Goal: Transaction & Acquisition: Purchase product/service

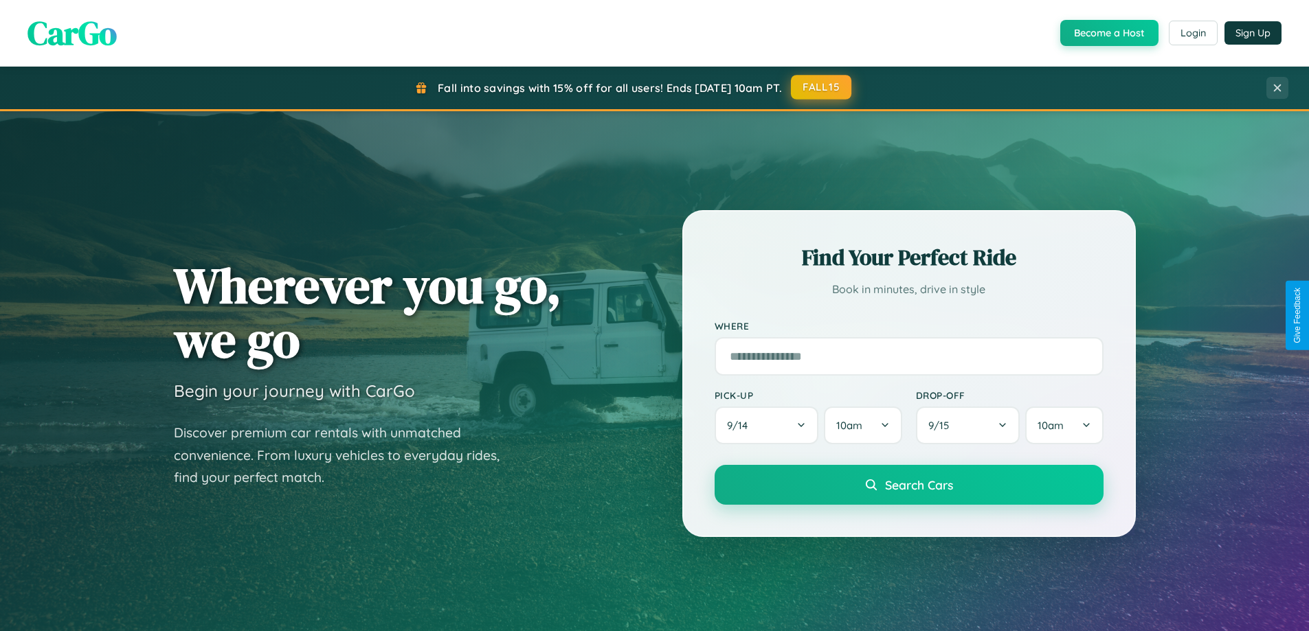
click at [822, 87] on button "FALL15" at bounding box center [821, 87] width 60 height 25
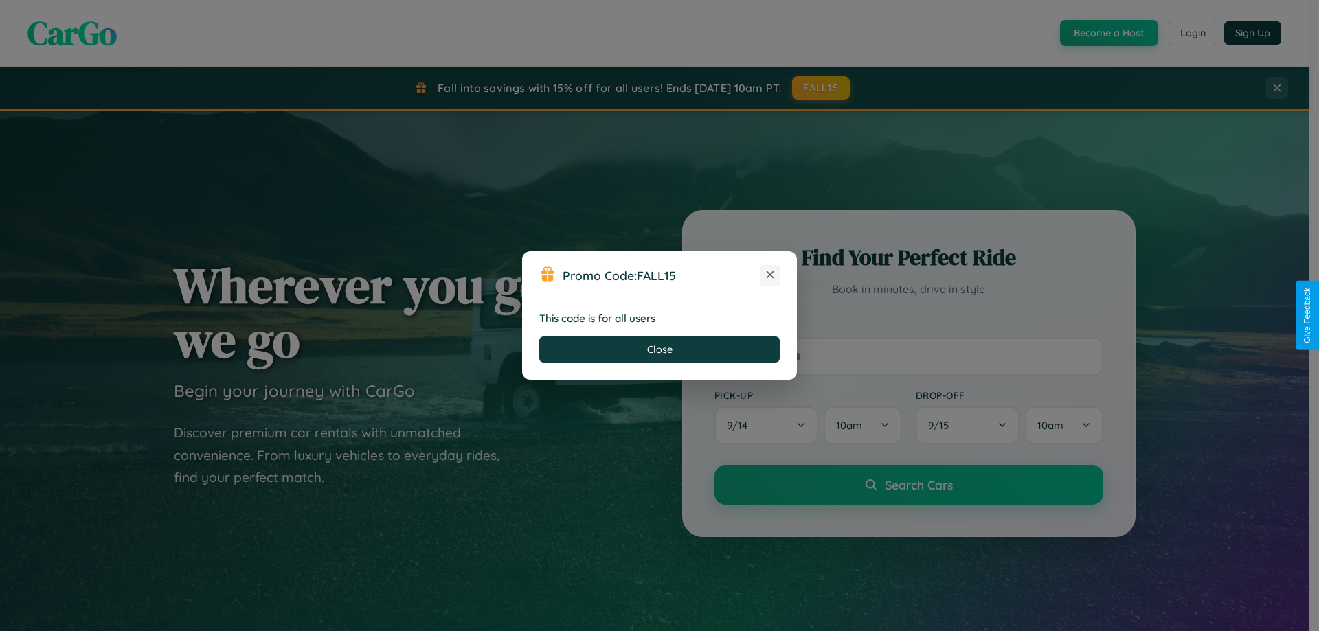
click at [770, 275] on icon at bounding box center [770, 275] width 14 height 14
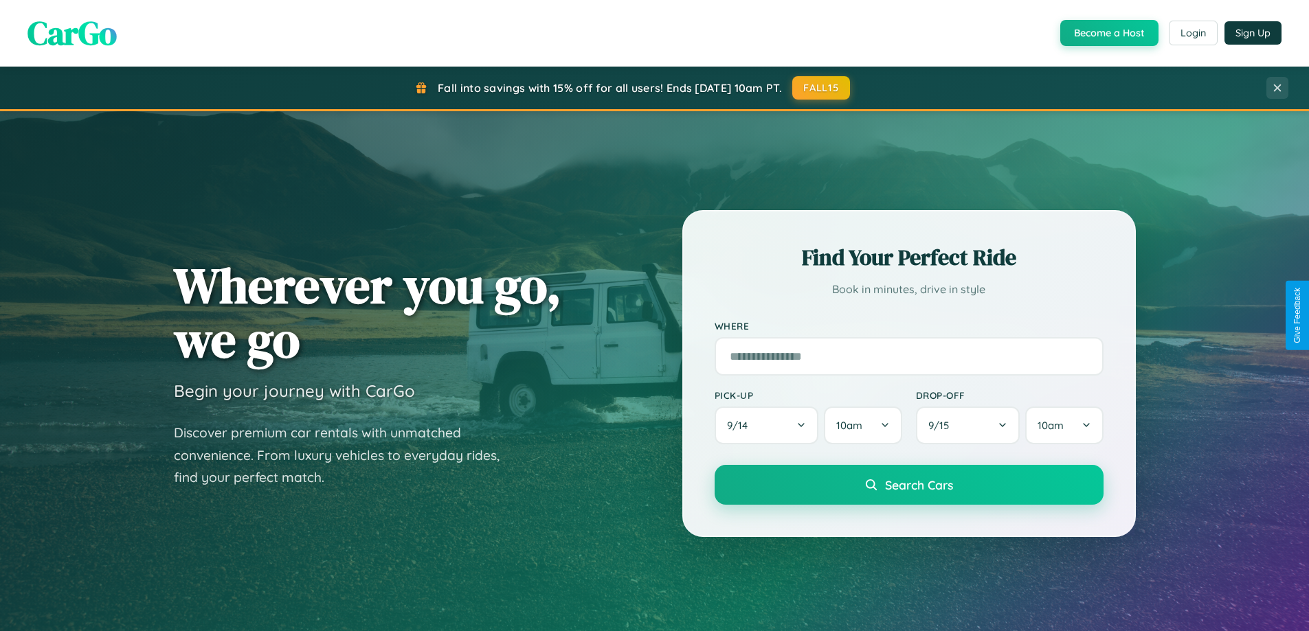
scroll to position [41, 0]
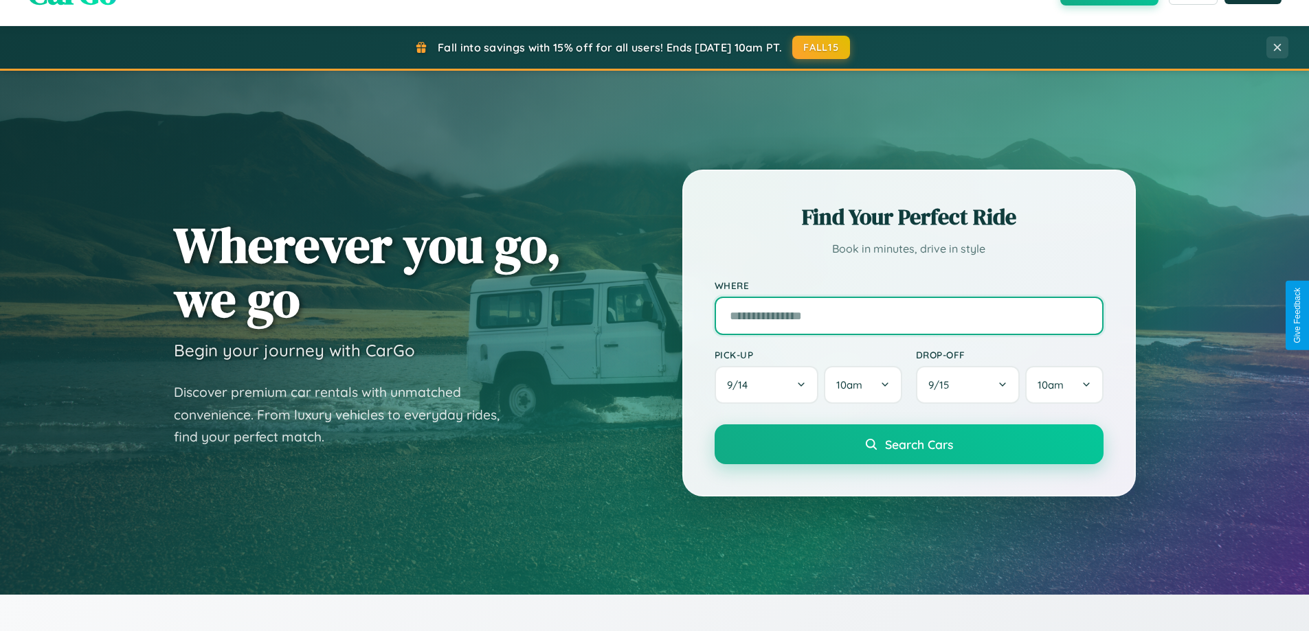
click at [908, 315] on input "text" at bounding box center [908, 316] width 389 height 38
type input "**********"
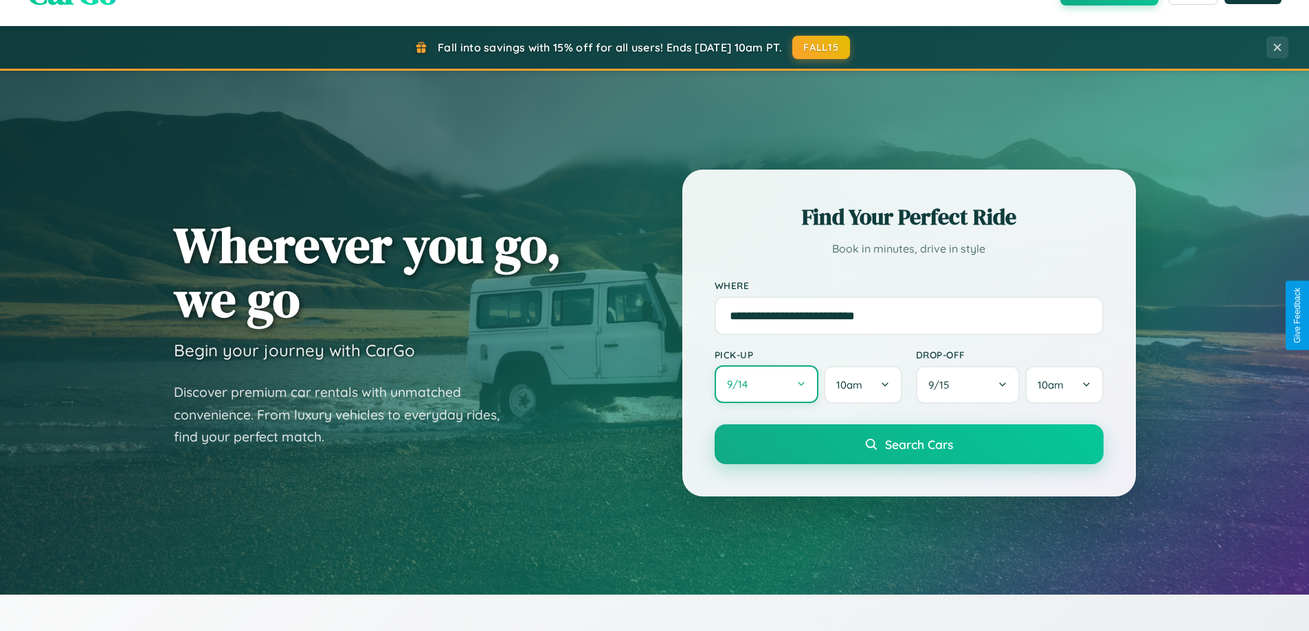
click at [766, 385] on button "9 / 14" at bounding box center [766, 384] width 104 height 38
select select "*"
select select "****"
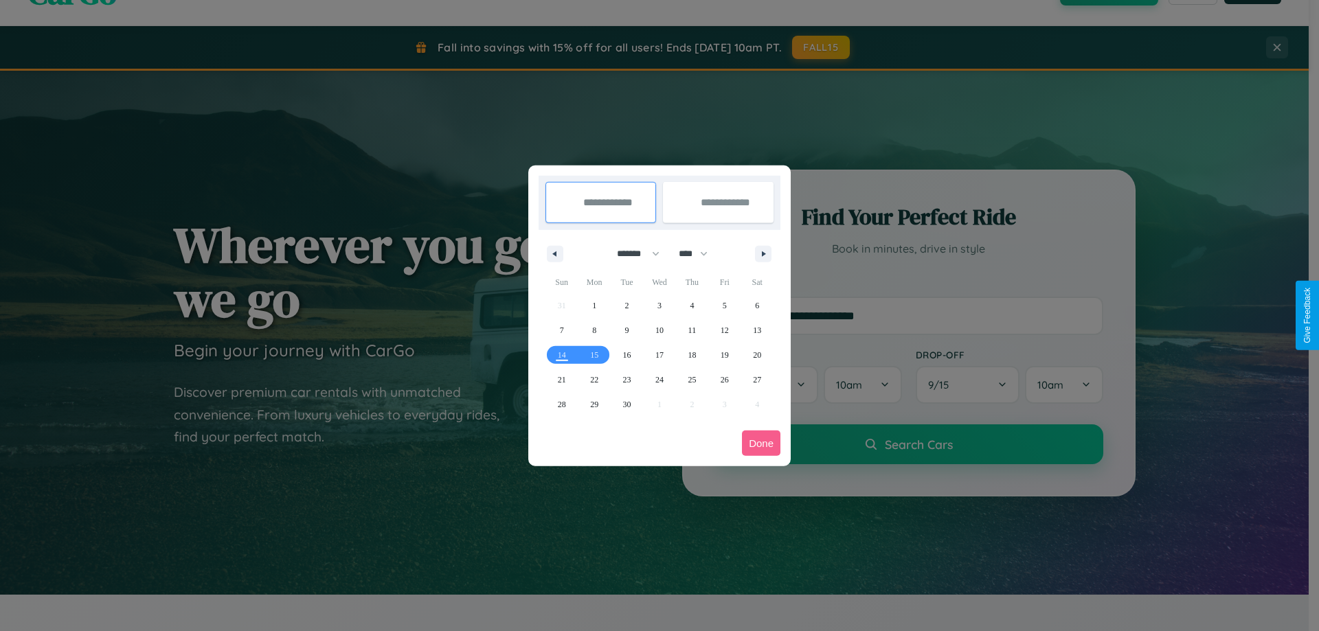
drag, startPoint x: 632, startPoint y: 253, endPoint x: 659, endPoint y: 275, distance: 35.2
click at [632, 253] on select "******* ******** ***** ***** *** **** **** ****** ********* ******* ******** **…" at bounding box center [636, 253] width 58 height 23
select select "*"
drag, startPoint x: 699, startPoint y: 253, endPoint x: 659, endPoint y: 275, distance: 45.5
click at [699, 253] on select "**** **** **** **** **** **** **** **** **** **** **** **** **** **** **** ****…" at bounding box center [692, 253] width 41 height 23
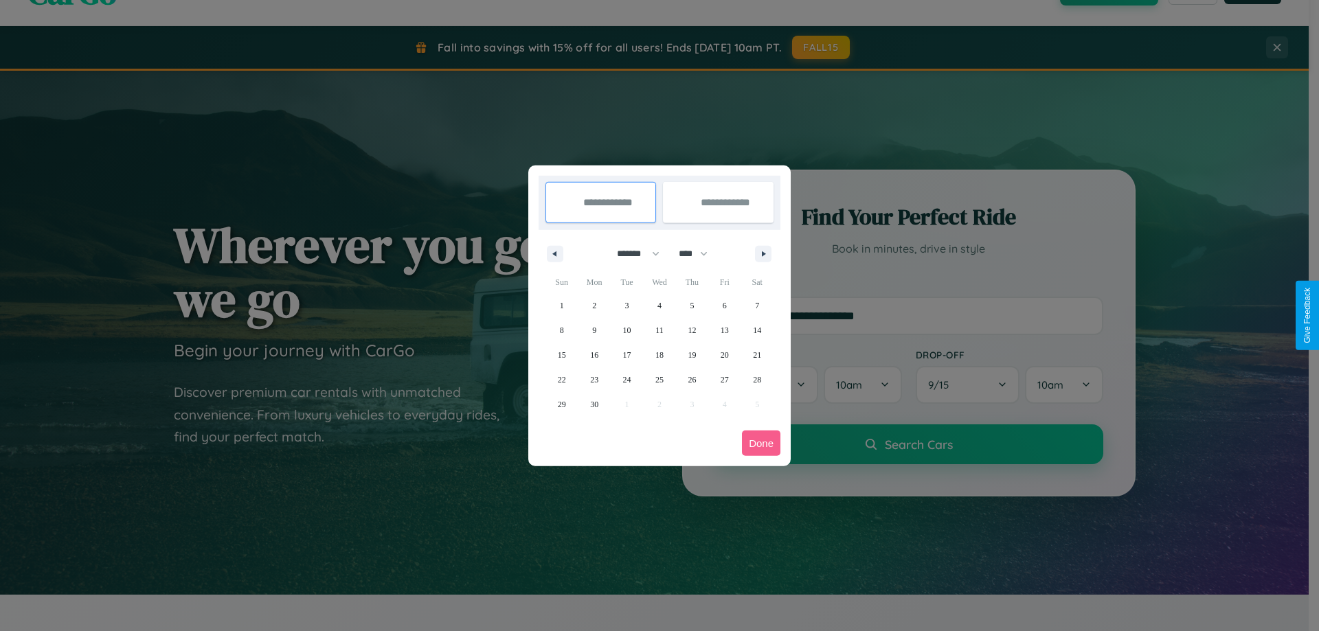
select select "****"
click at [724, 330] on span "12" at bounding box center [725, 330] width 8 height 25
type input "**********"
click at [724, 354] on span "19" at bounding box center [725, 355] width 8 height 25
type input "**********"
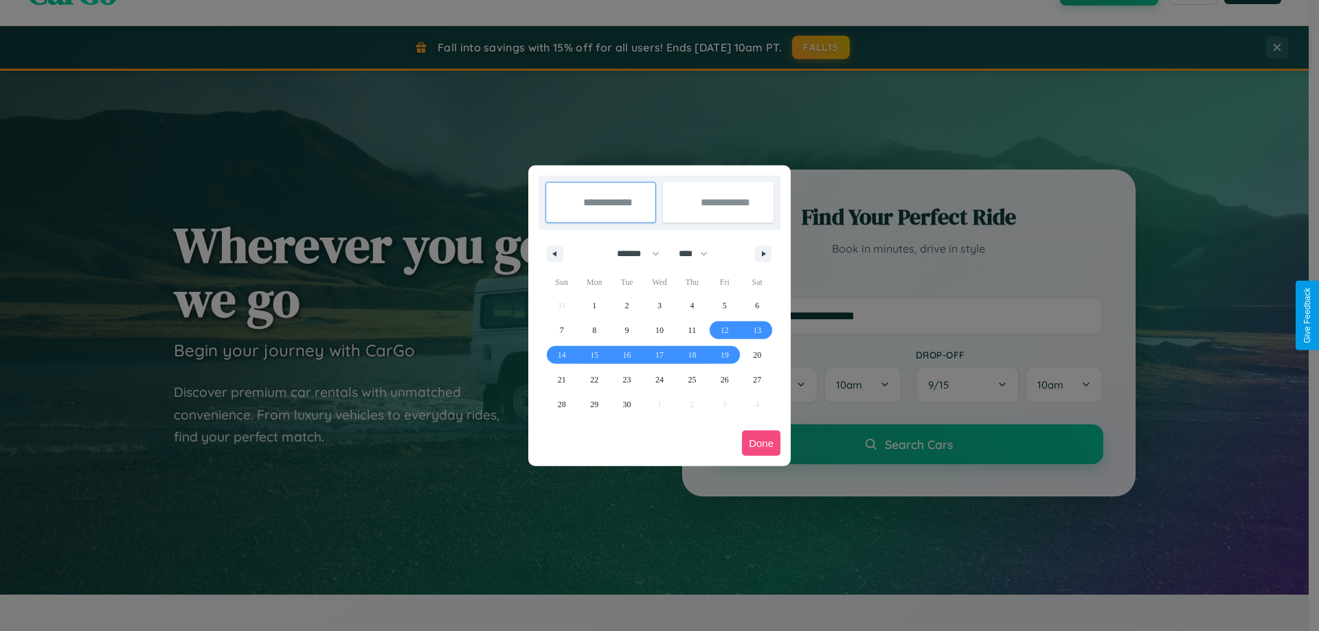
click at [761, 443] on button "Done" at bounding box center [761, 443] width 38 height 25
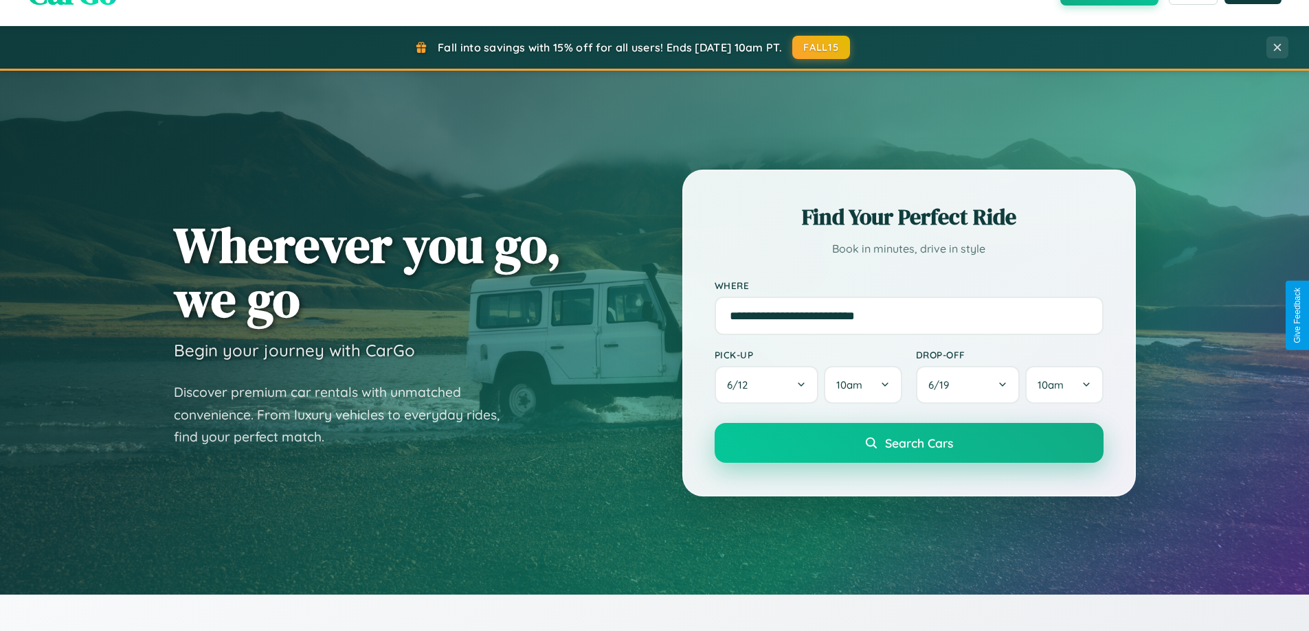
click at [908, 443] on span "Search Cars" at bounding box center [919, 442] width 68 height 15
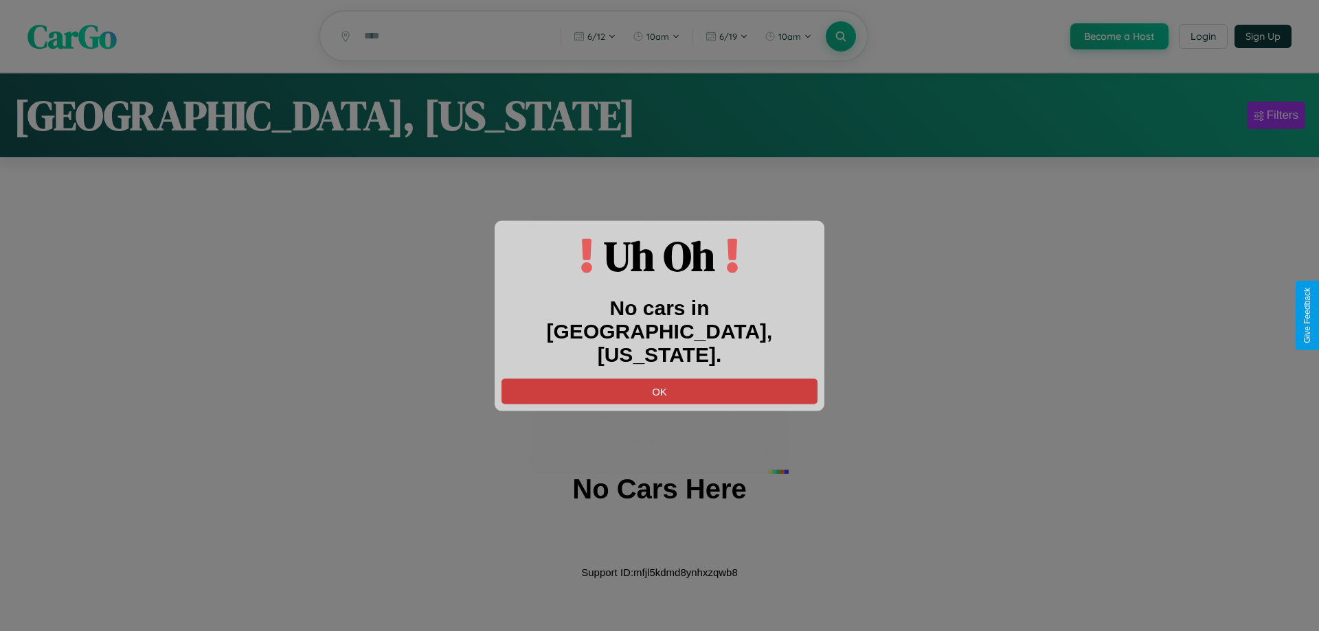
click at [659, 379] on button "OK" at bounding box center [659, 390] width 316 height 25
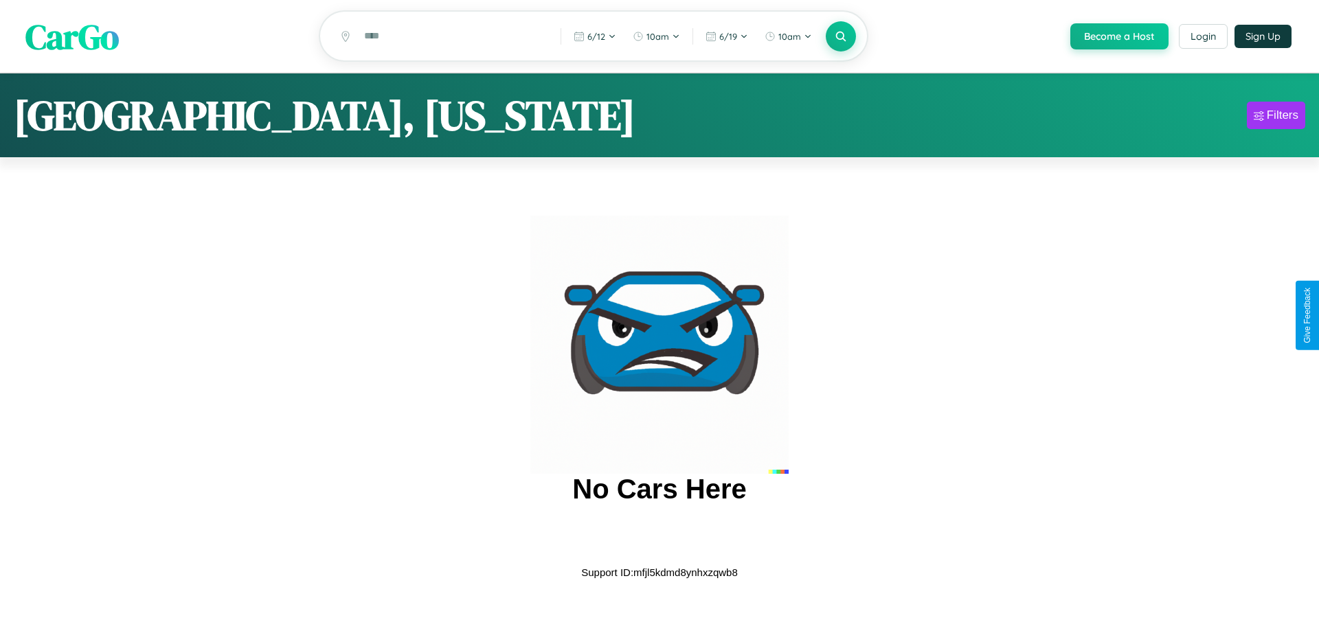
click at [72, 37] on span "CarGo" at bounding box center [71, 35] width 93 height 47
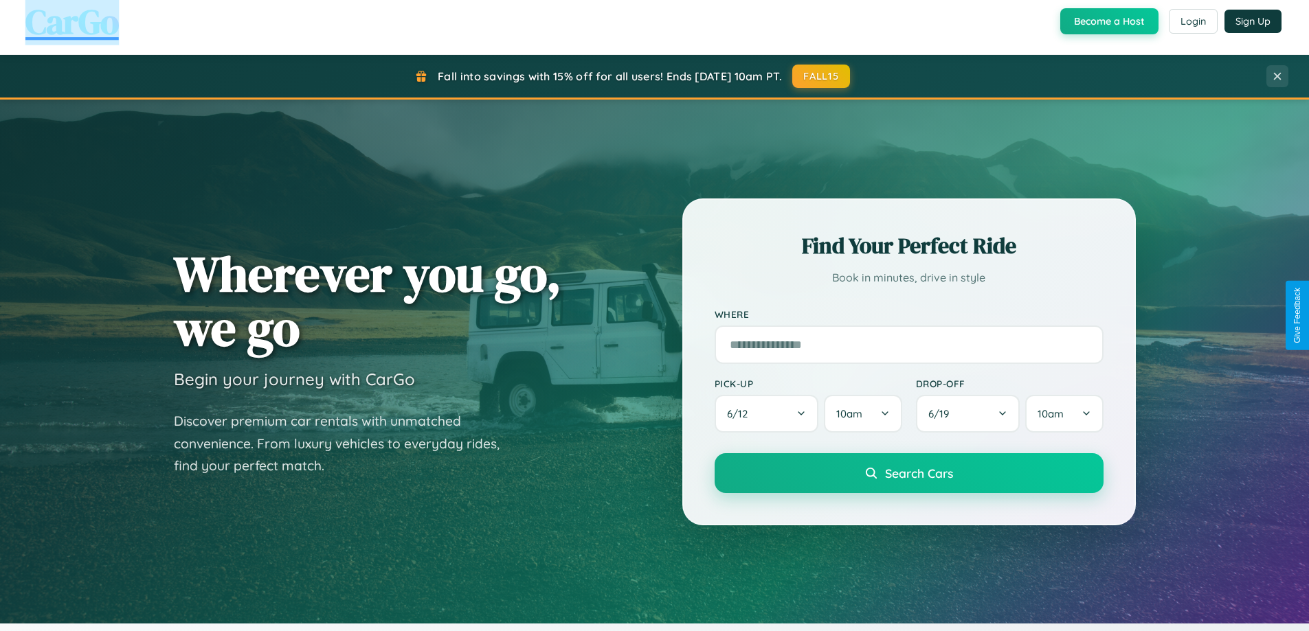
scroll to position [2643, 0]
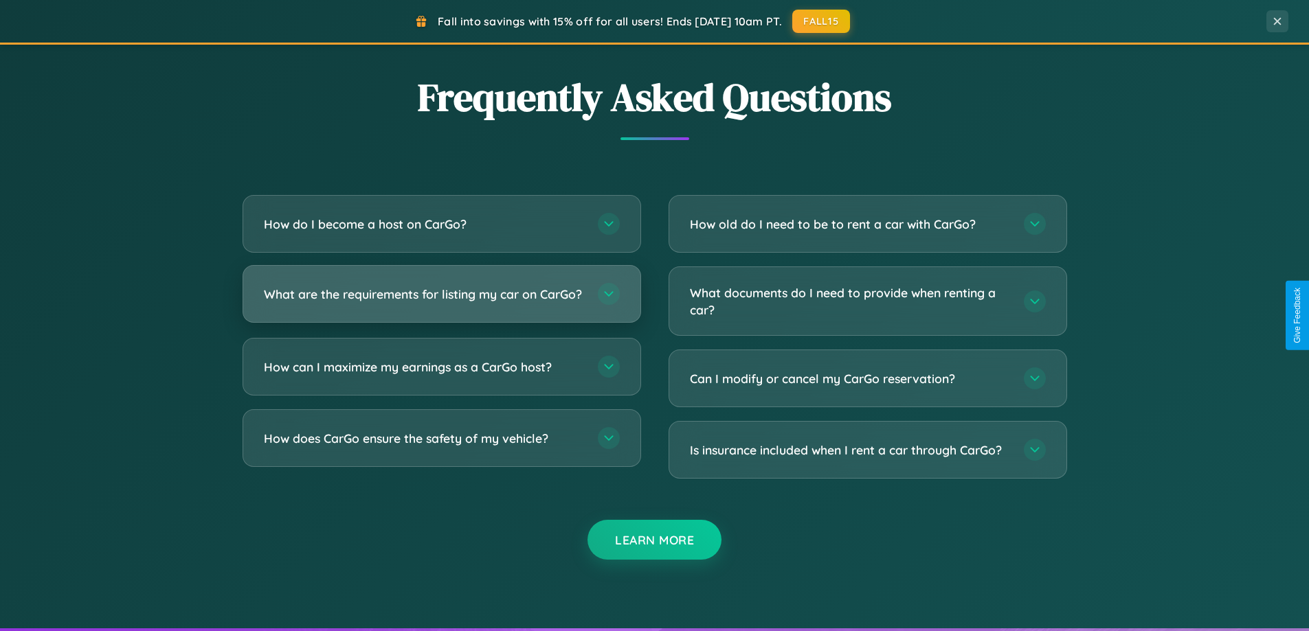
click at [441, 301] on h3 "What are the requirements for listing my car on CarGo?" at bounding box center [424, 294] width 320 height 17
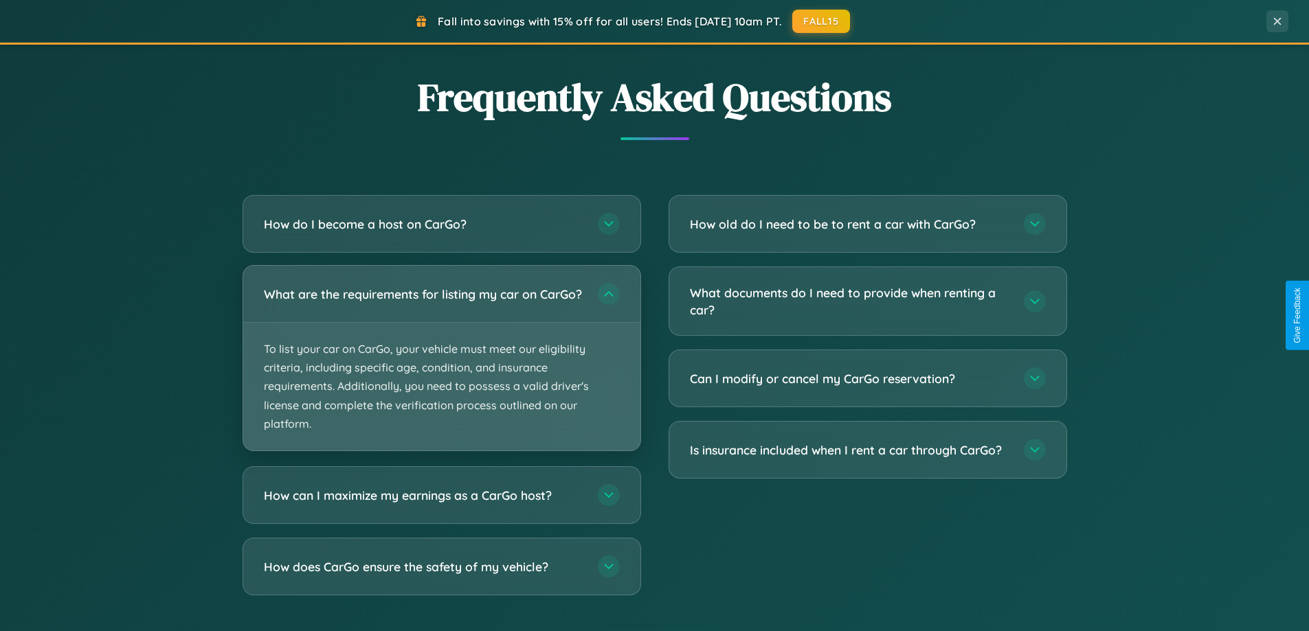
click at [441, 364] on p "To list your car on CarGo, your vehicle must meet our eligibility criteria, inc…" at bounding box center [441, 387] width 397 height 128
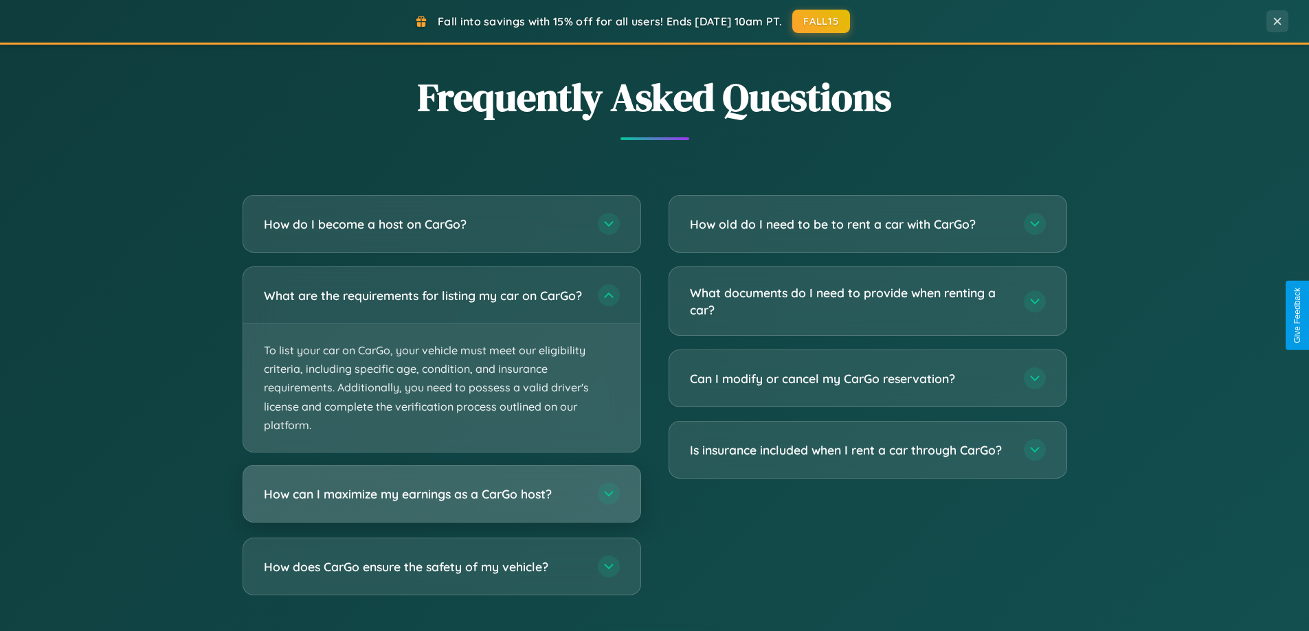
click at [441, 503] on h3 "How can I maximize my earnings as a CarGo host?" at bounding box center [424, 494] width 320 height 17
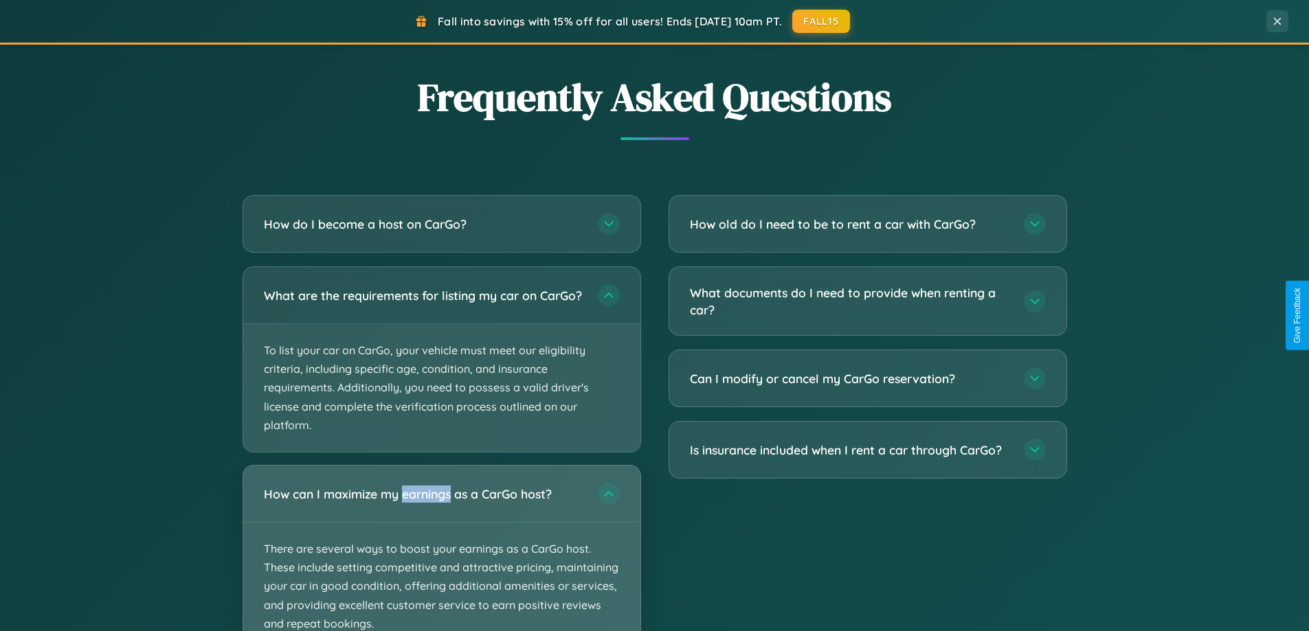
scroll to position [945, 0]
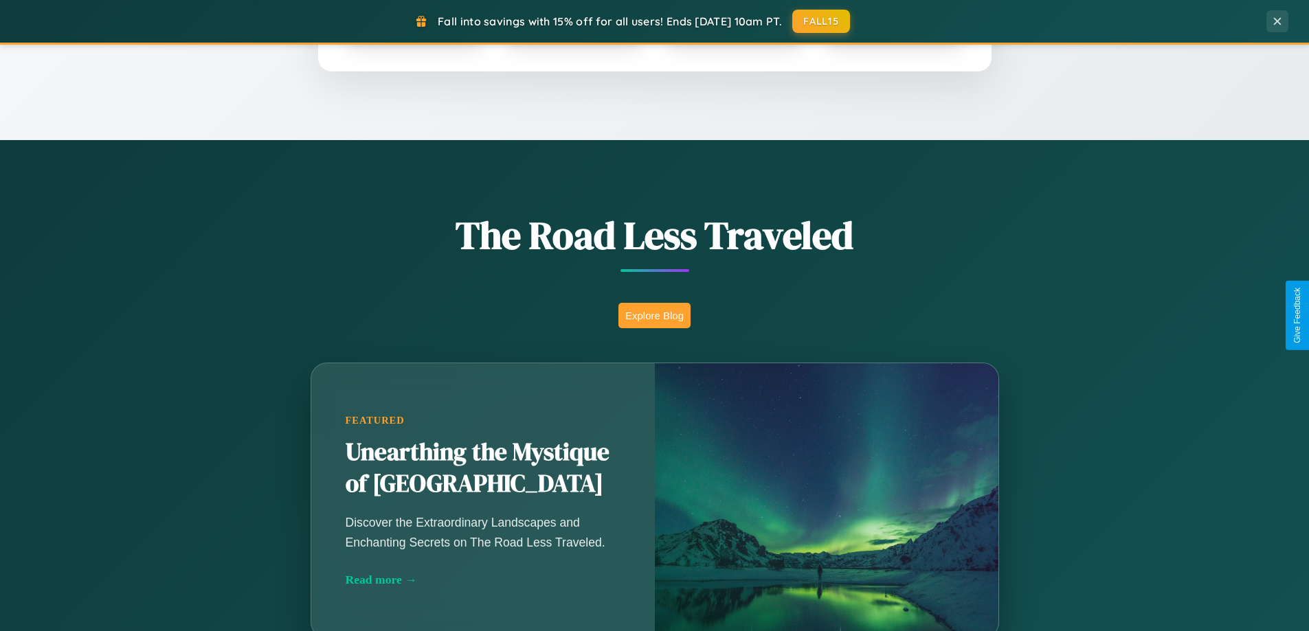
click at [654, 315] on button "Explore Blog" at bounding box center [654, 315] width 72 height 25
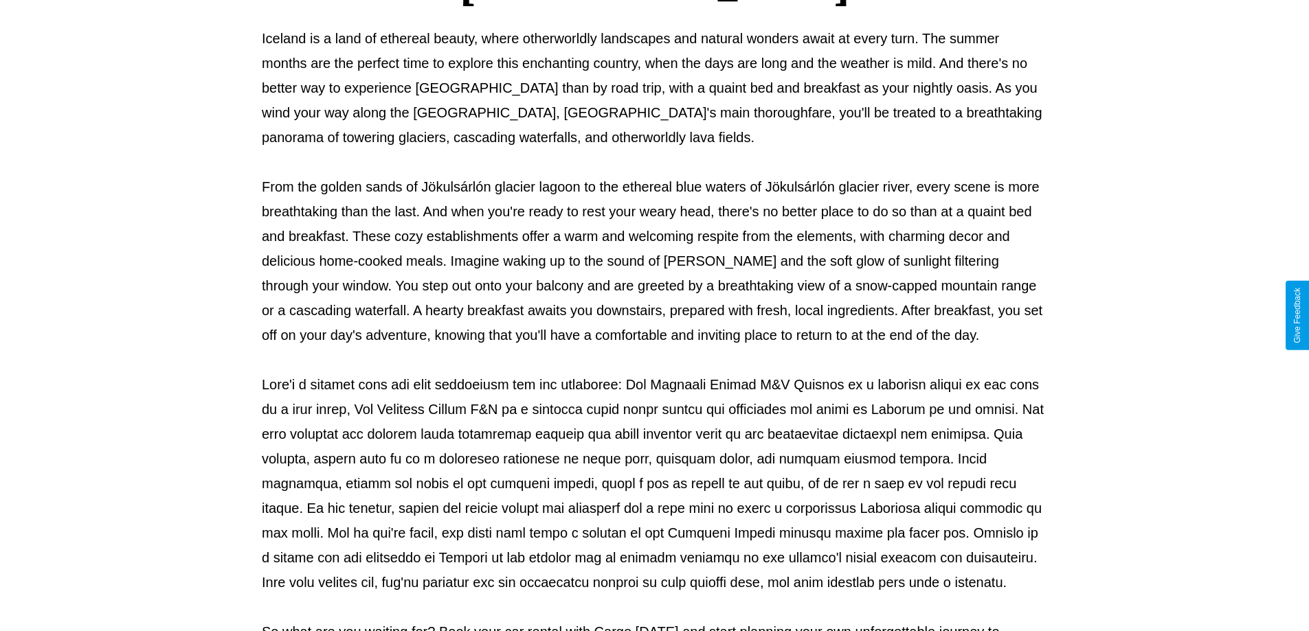
scroll to position [444, 0]
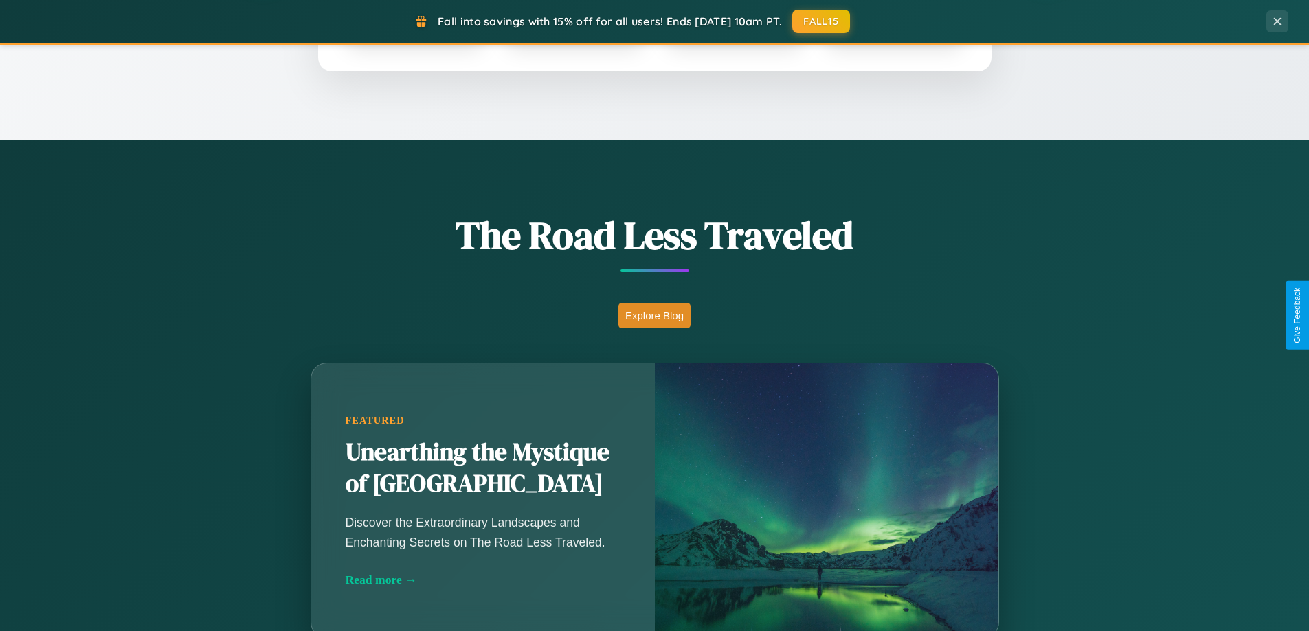
scroll to position [592, 0]
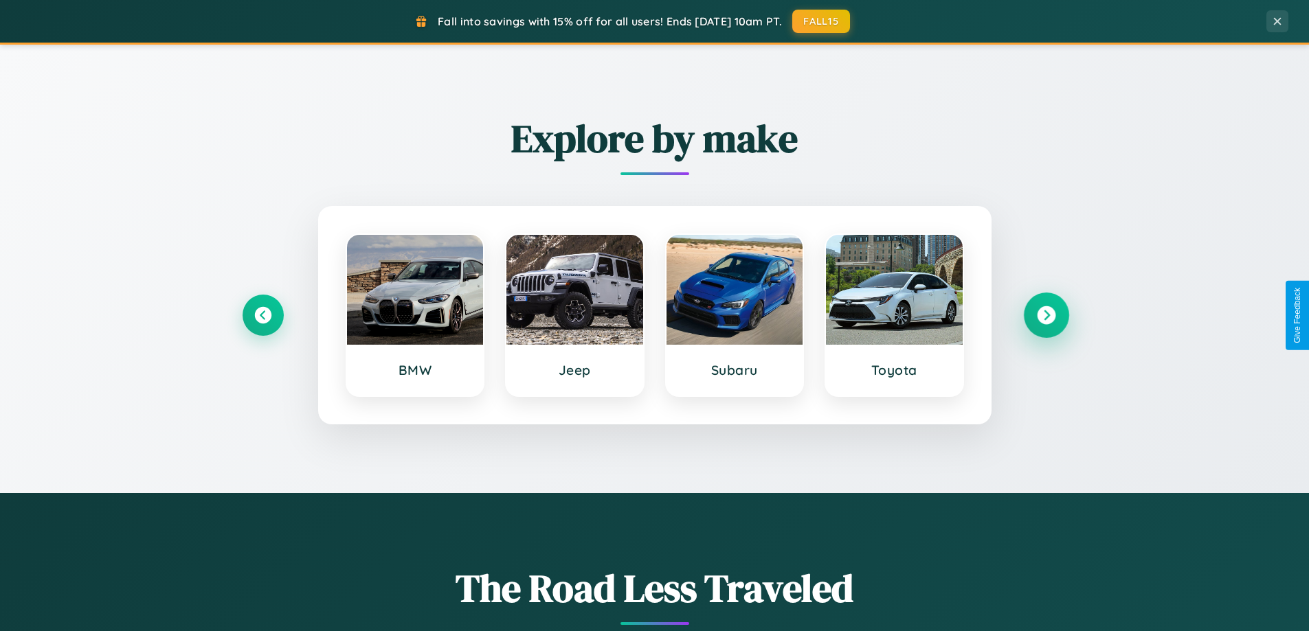
click at [1045, 315] on icon at bounding box center [1046, 315] width 19 height 19
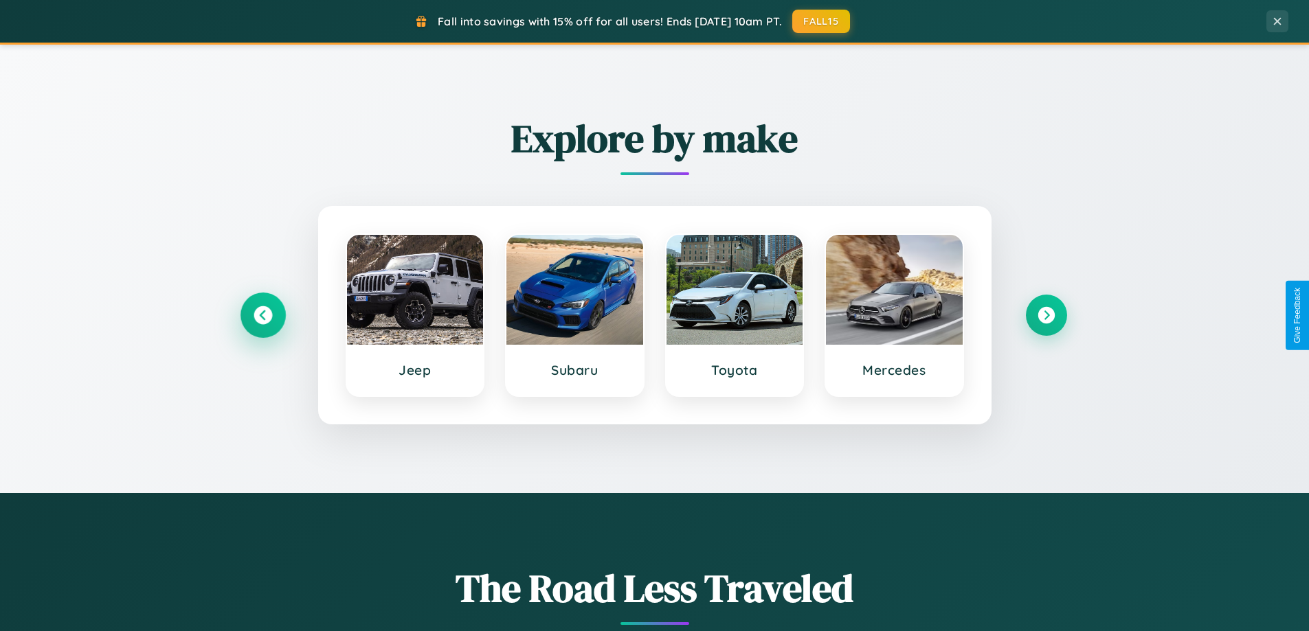
click at [262, 315] on icon at bounding box center [262, 315] width 19 height 19
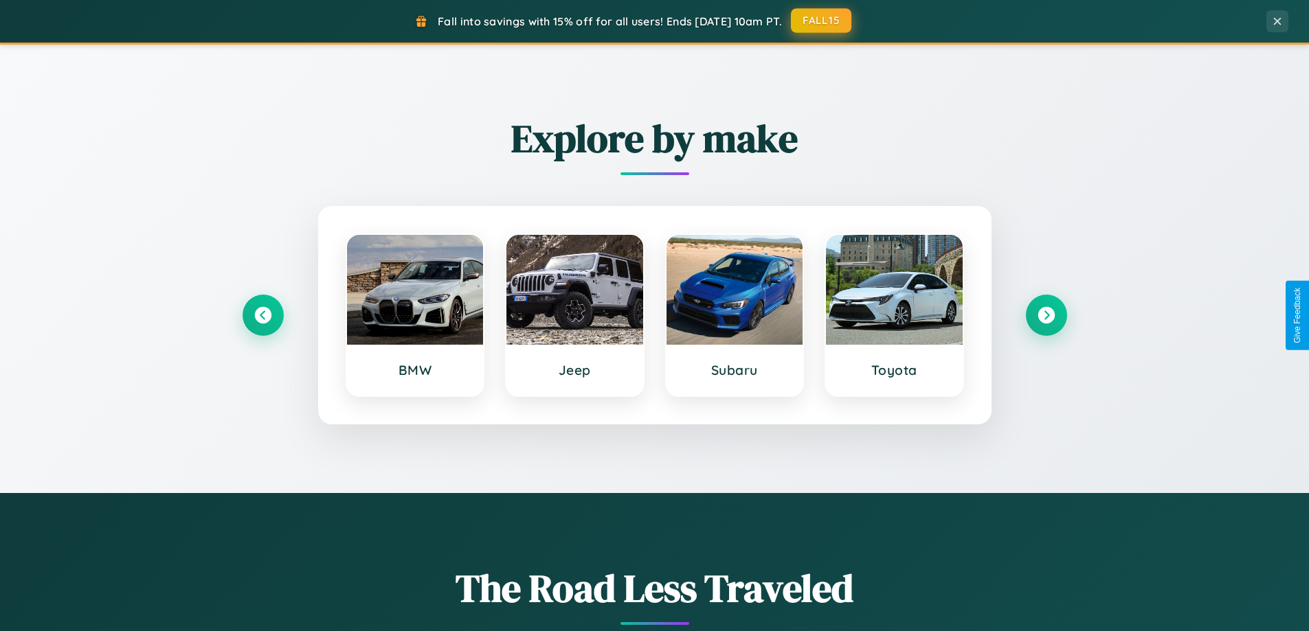
click at [822, 21] on button "FALL15" at bounding box center [821, 20] width 60 height 25
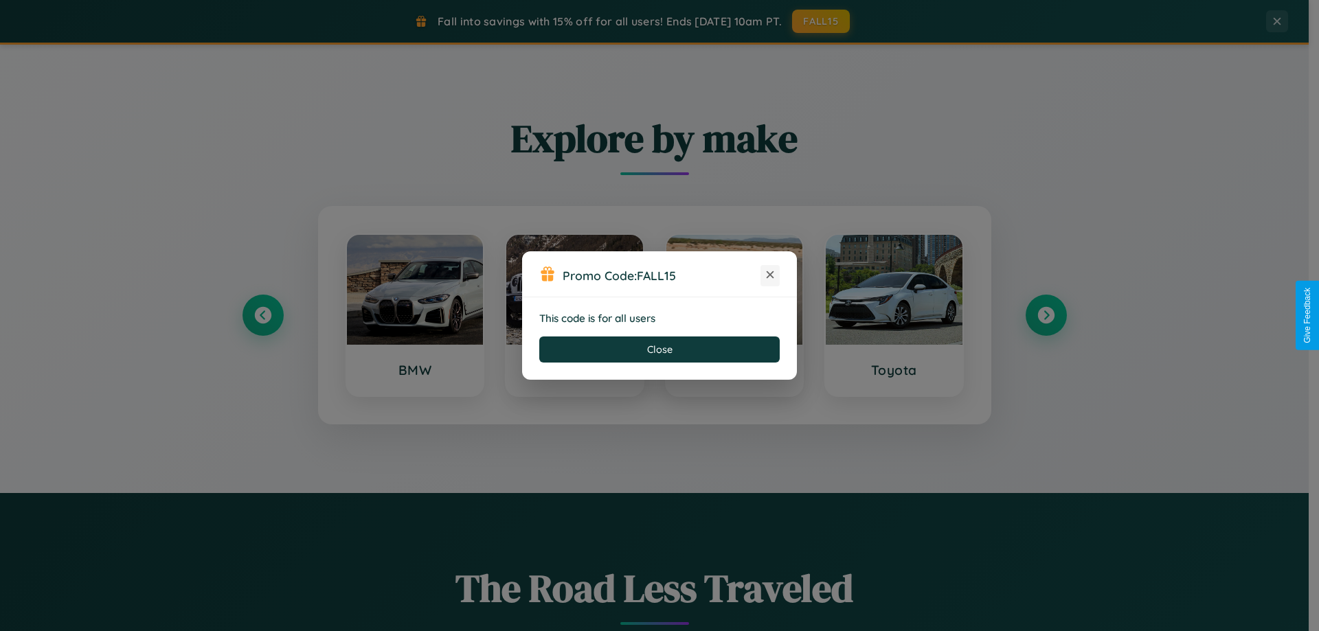
click at [770, 275] on icon at bounding box center [770, 275] width 14 height 14
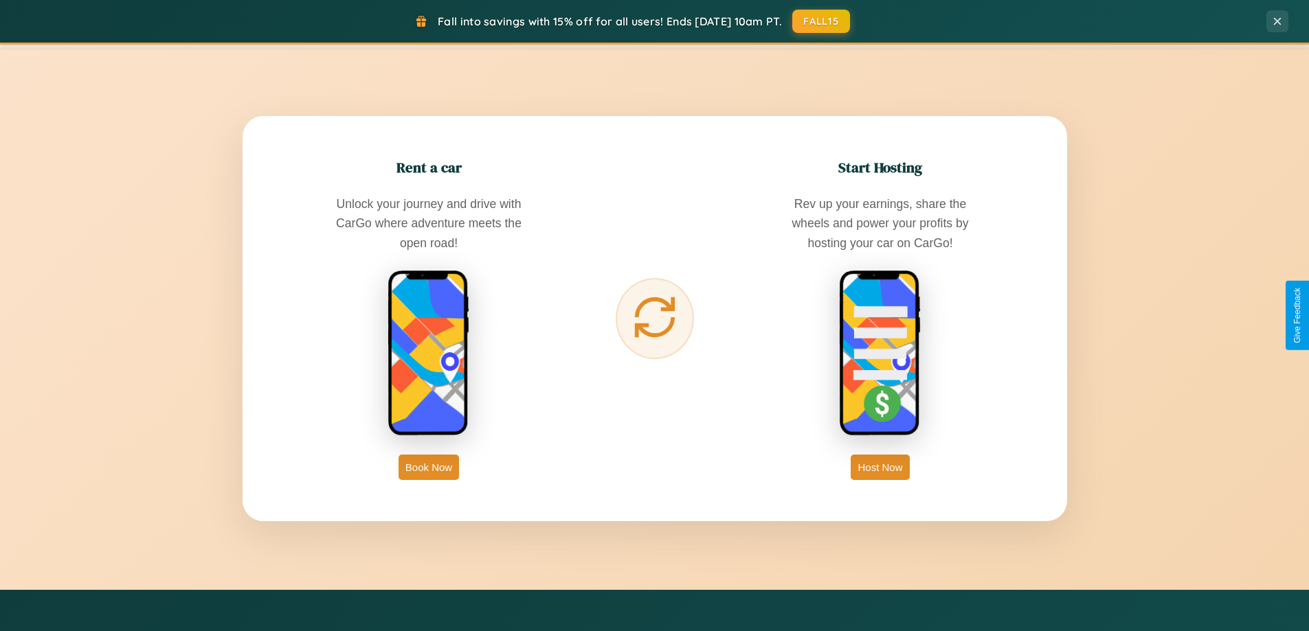
scroll to position [2207, 0]
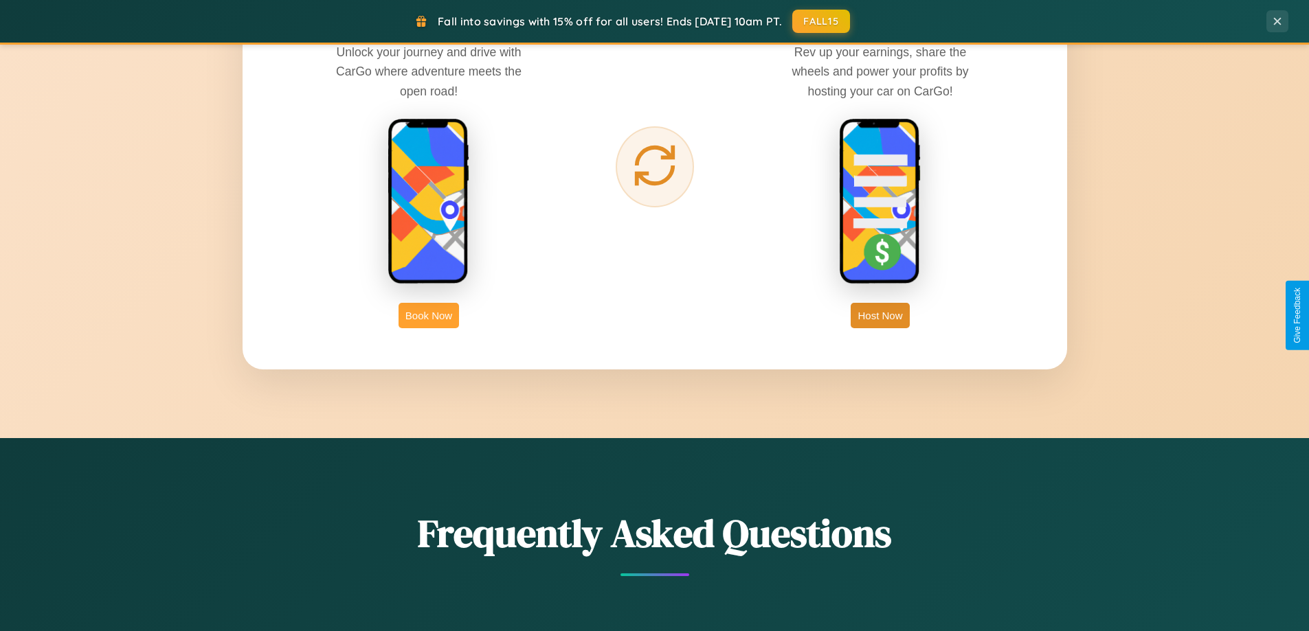
click at [429, 315] on button "Book Now" at bounding box center [428, 315] width 60 height 25
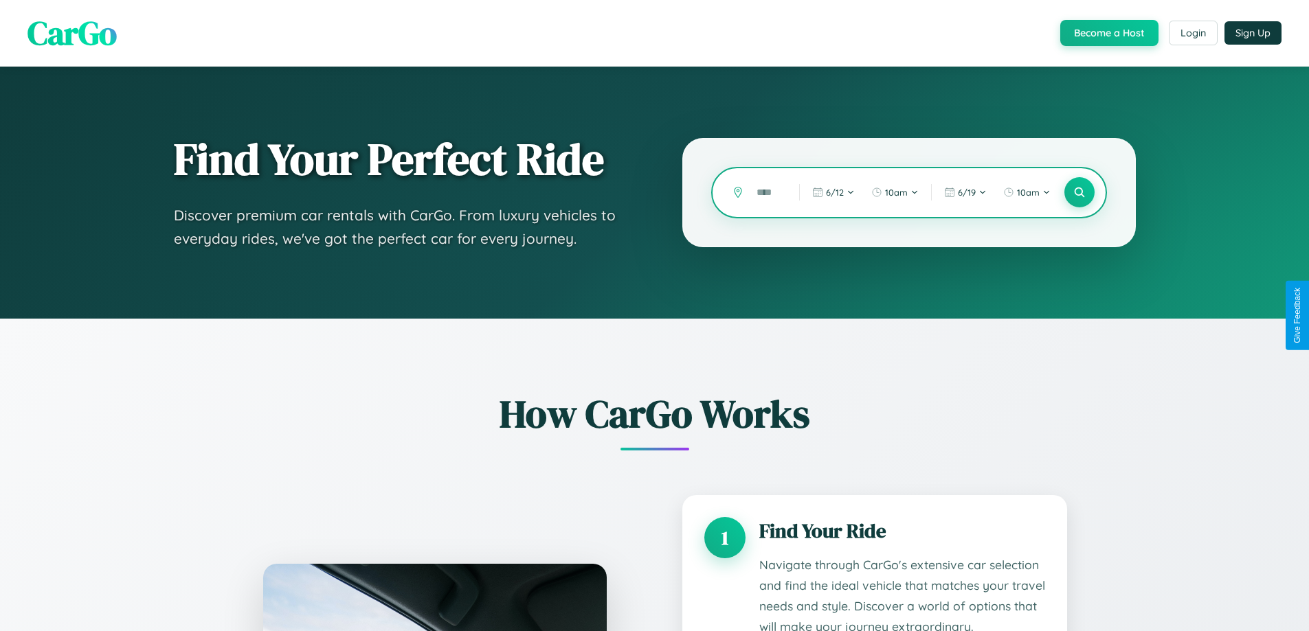
scroll to position [2015, 0]
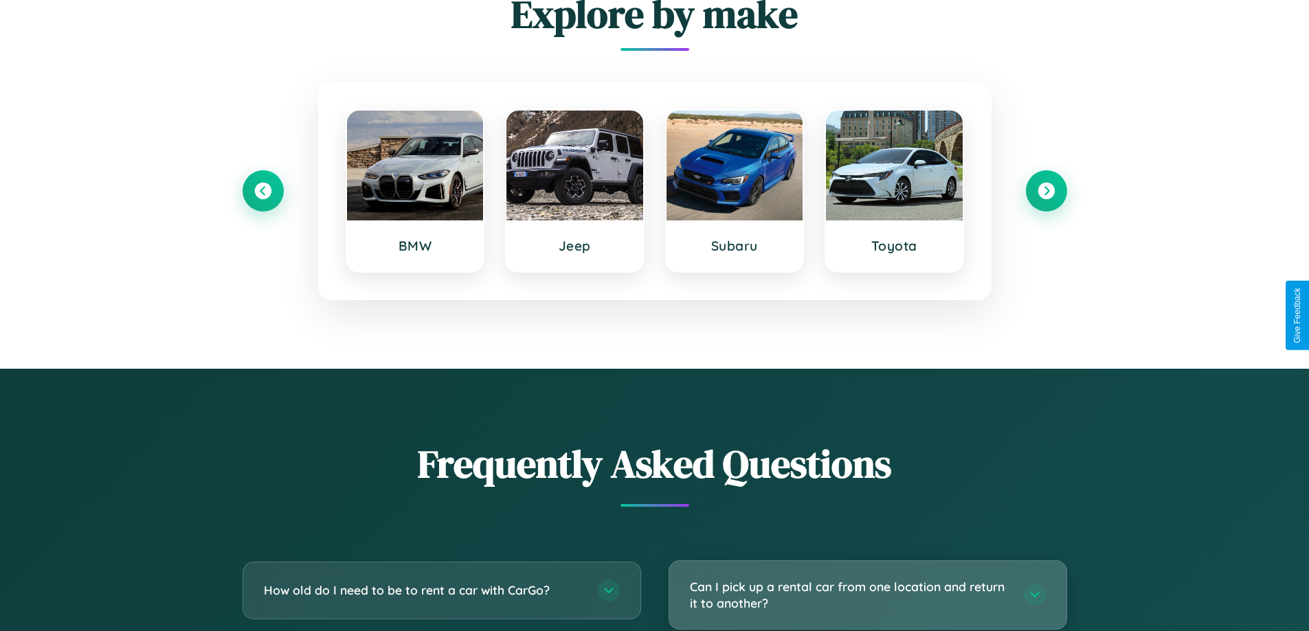
click at [867, 596] on h3 "Can I pick up a rental car from one location and return it to another?" at bounding box center [850, 595] width 320 height 34
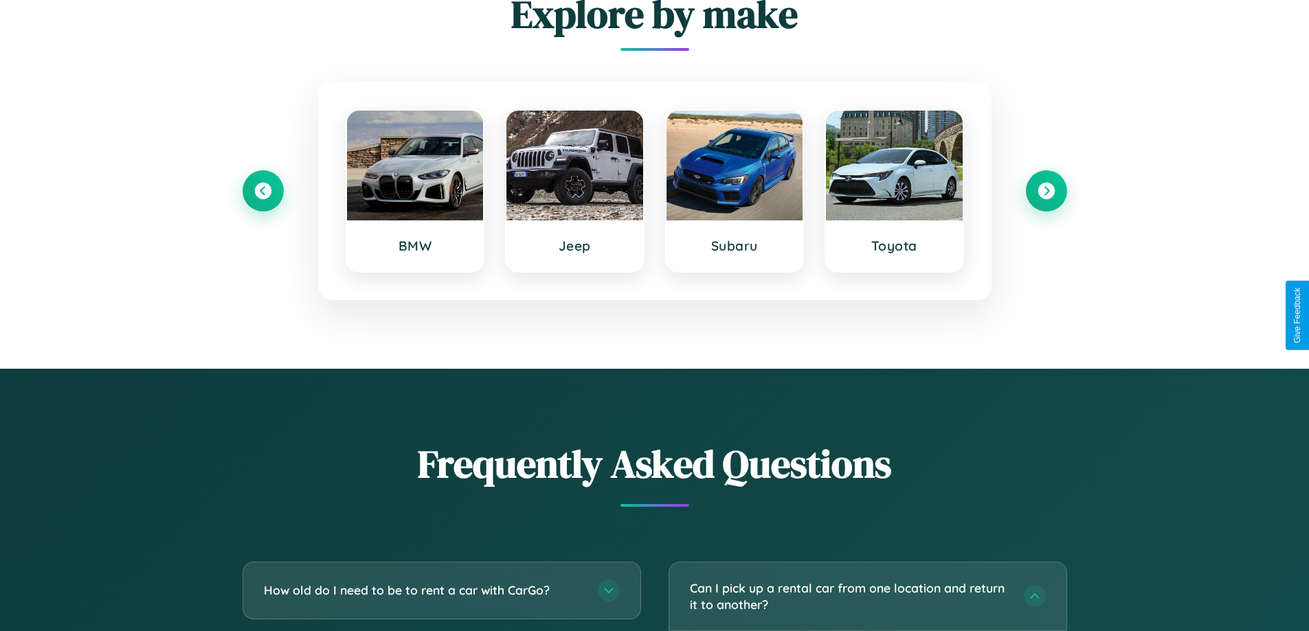
scroll to position [0, 0]
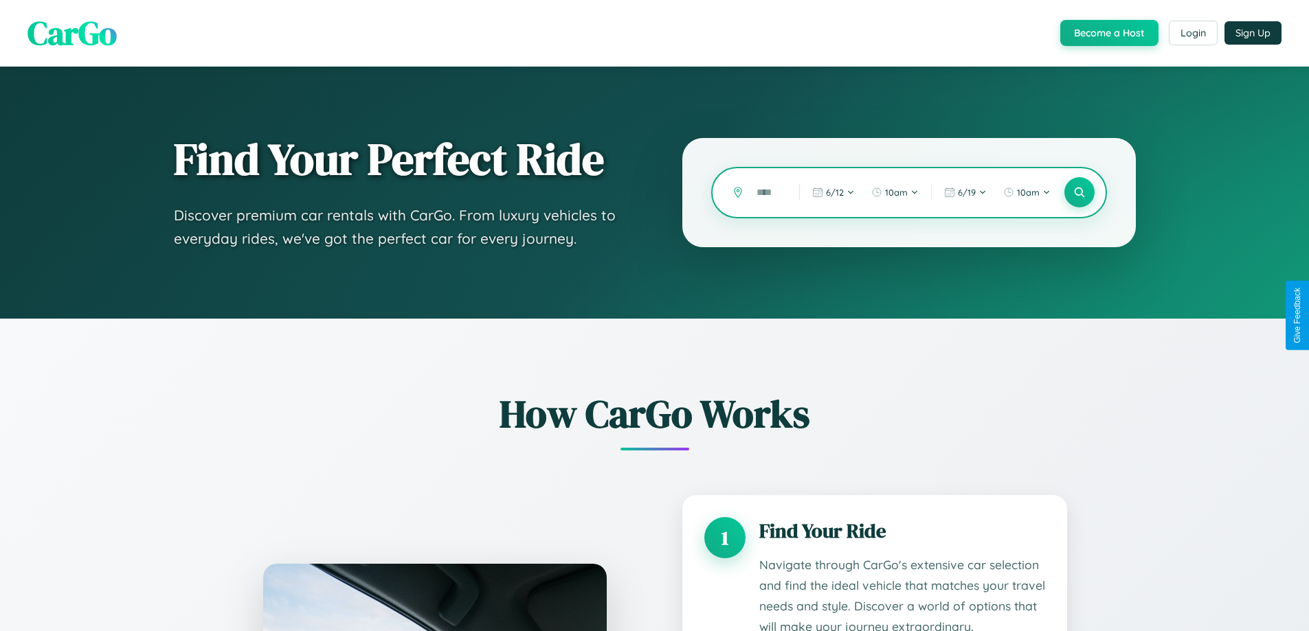
click at [767, 192] on input "text" at bounding box center [767, 193] width 36 height 24
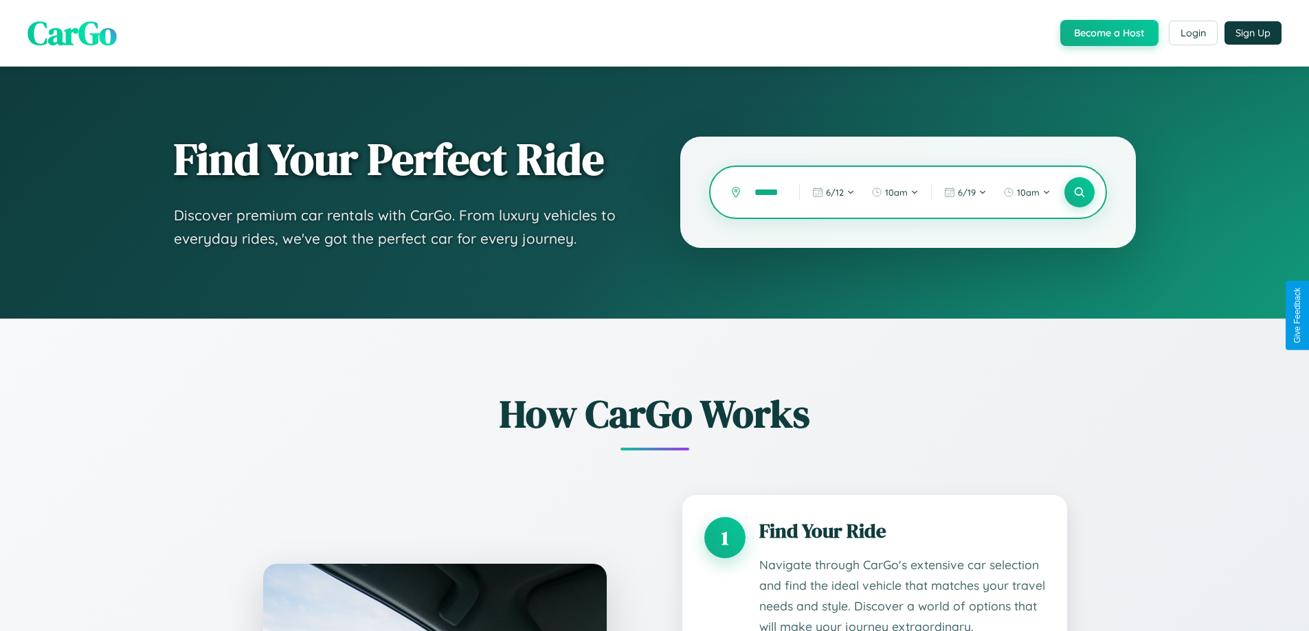
scroll to position [0, 8]
type input "******"
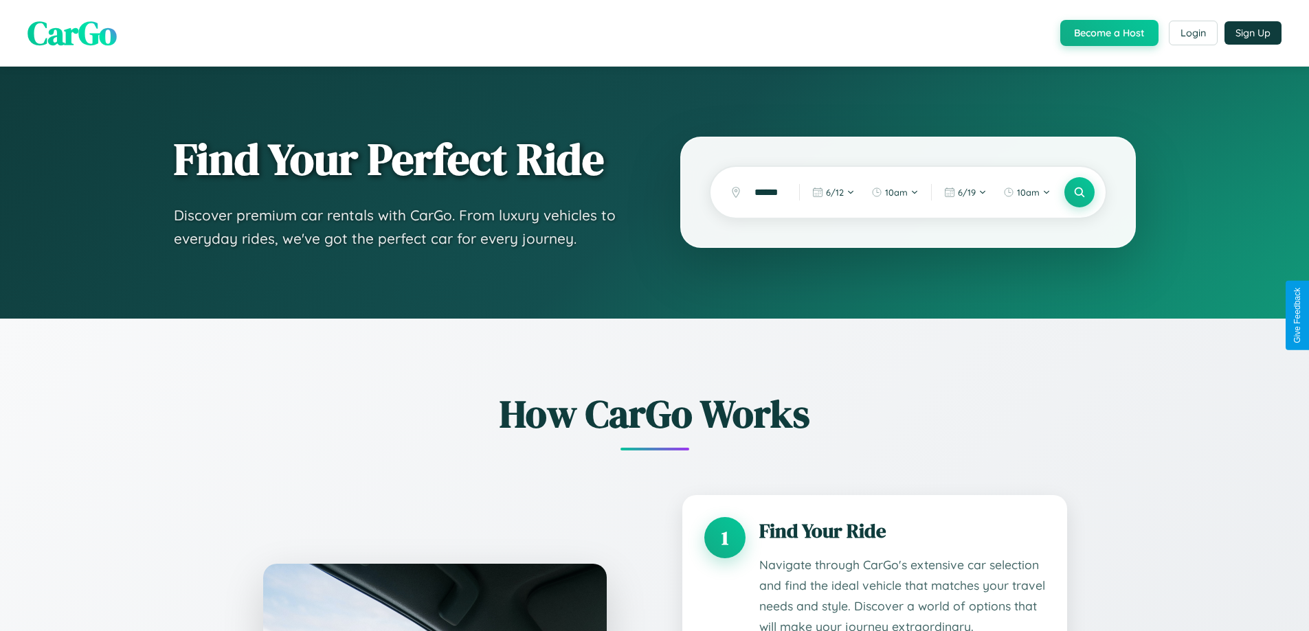
scroll to position [2189, 0]
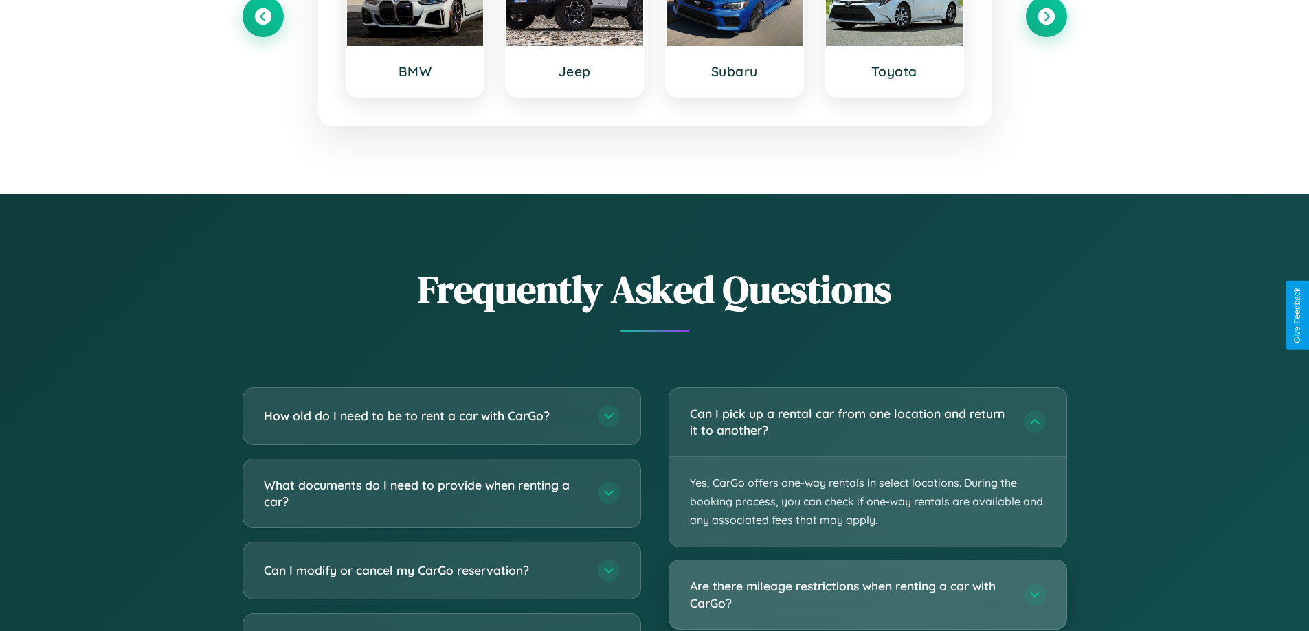
click at [867, 596] on h3 "Are there mileage restrictions when renting a car with CarGo?" at bounding box center [850, 595] width 320 height 34
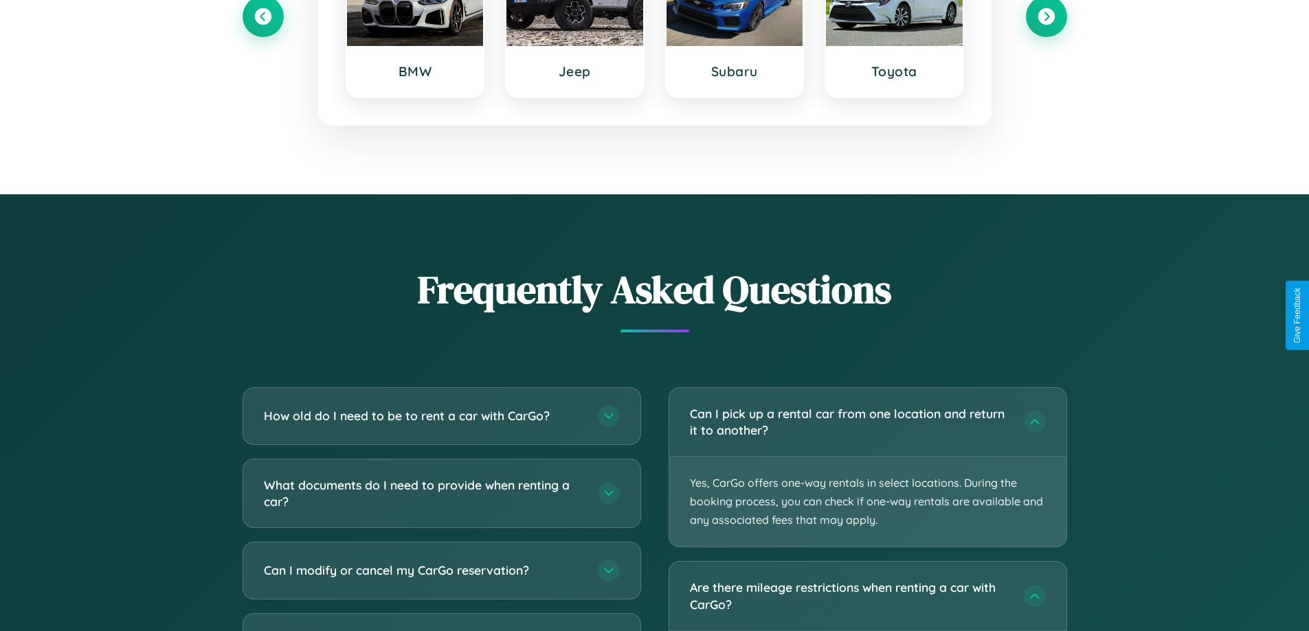
scroll to position [0, 0]
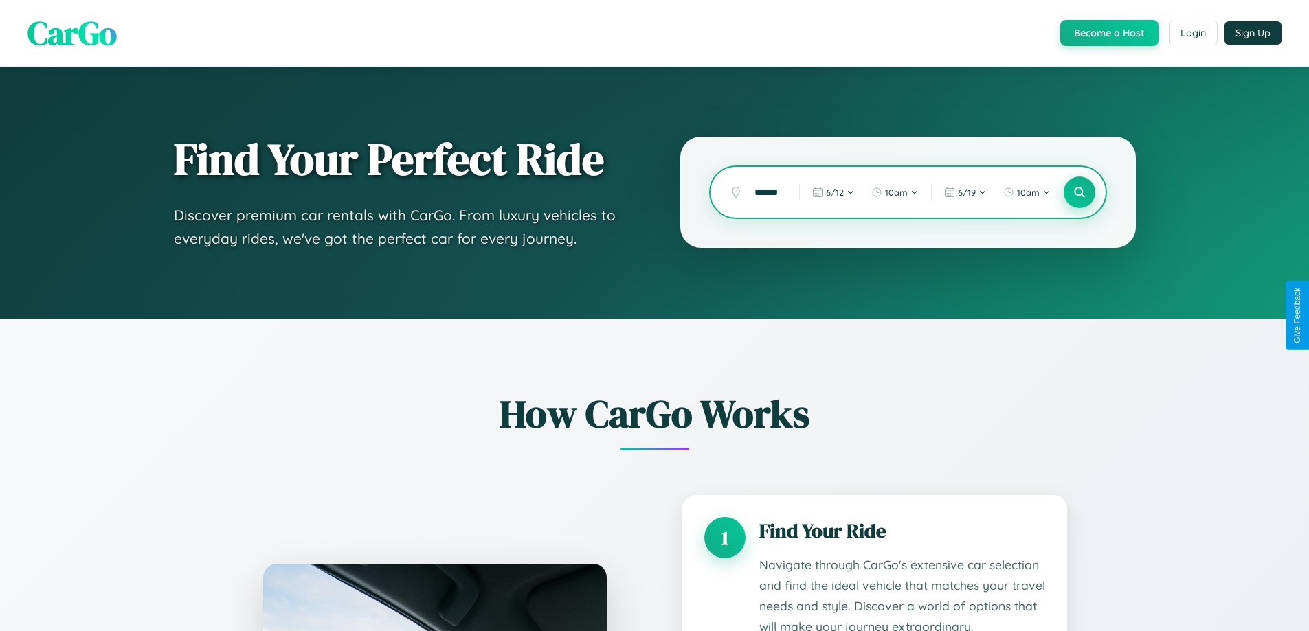
click at [1078, 192] on icon at bounding box center [1078, 192] width 13 height 13
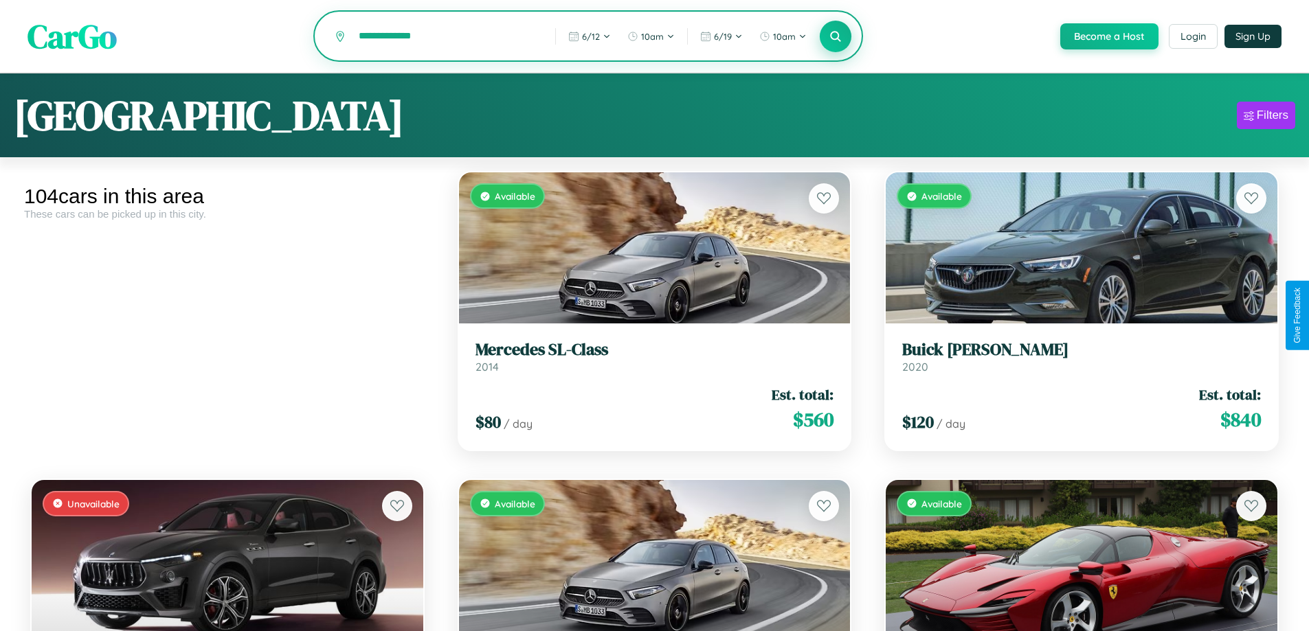
type input "**********"
click at [835, 36] on icon at bounding box center [835, 36] width 13 height 13
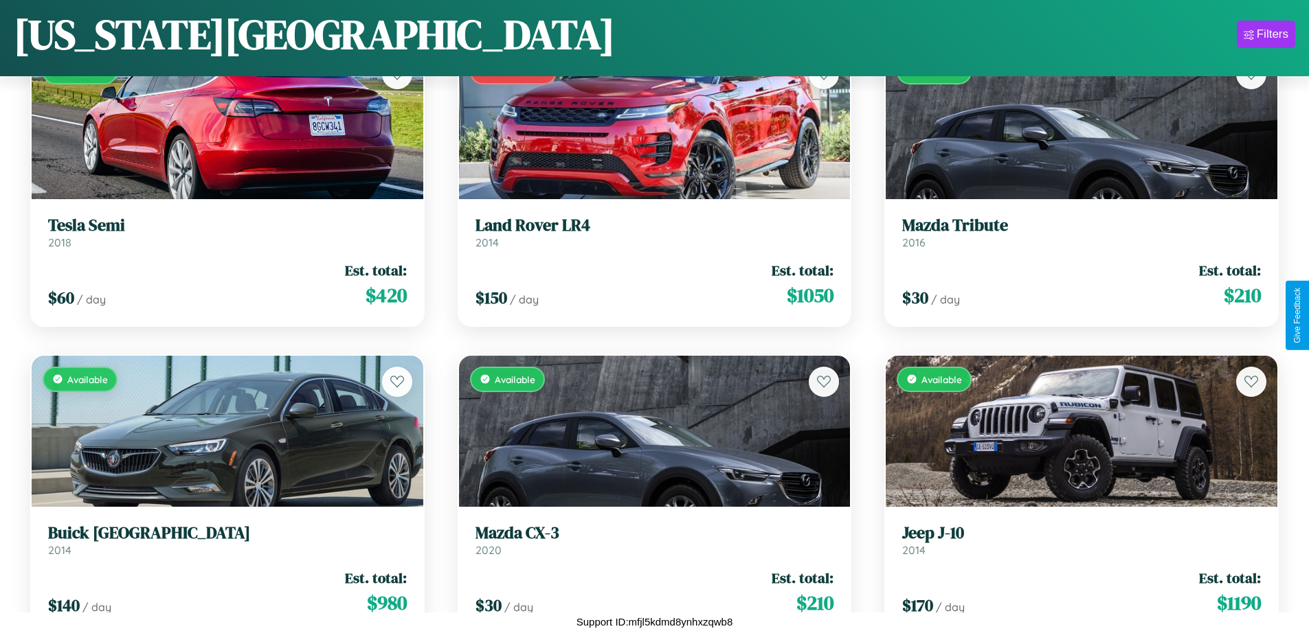
scroll to position [6345, 0]
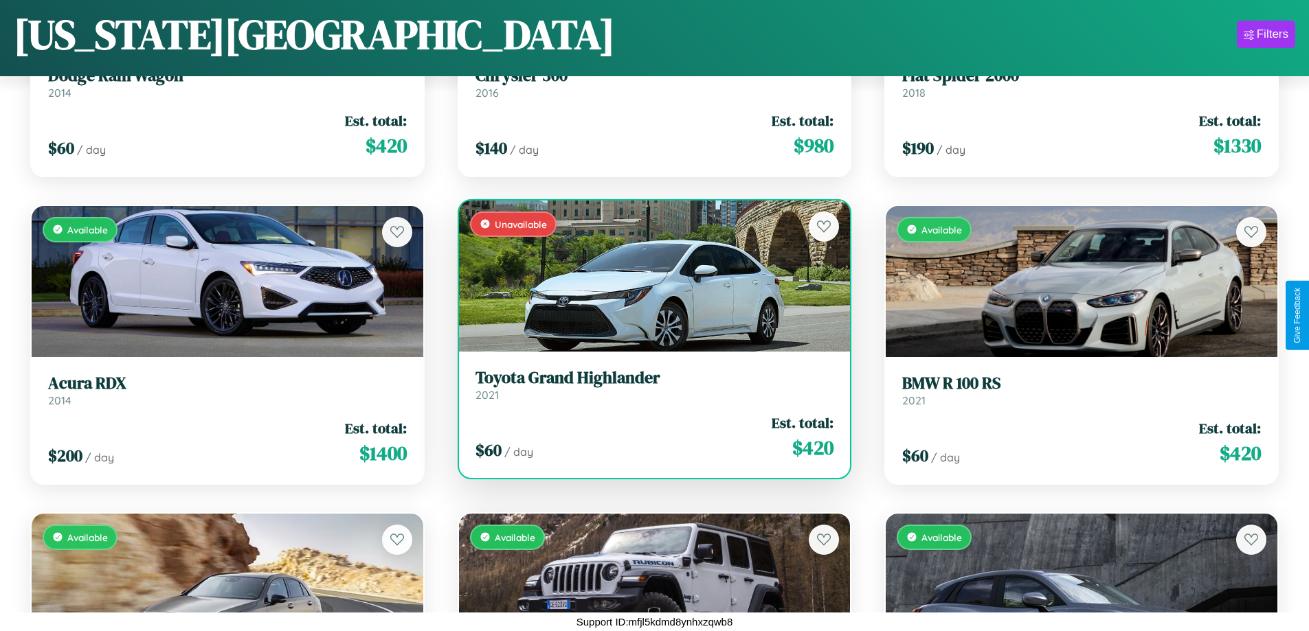
click at [648, 390] on link "Toyota Grand Highlander 2021" at bounding box center [654, 385] width 359 height 34
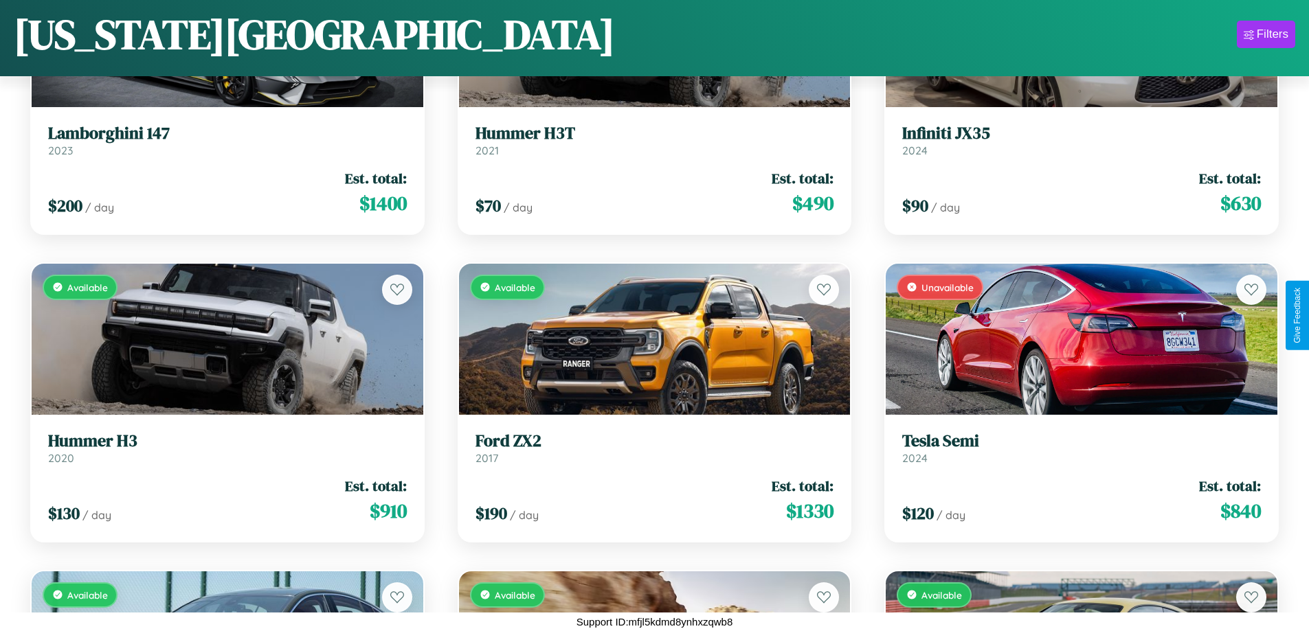
scroll to position [808, 0]
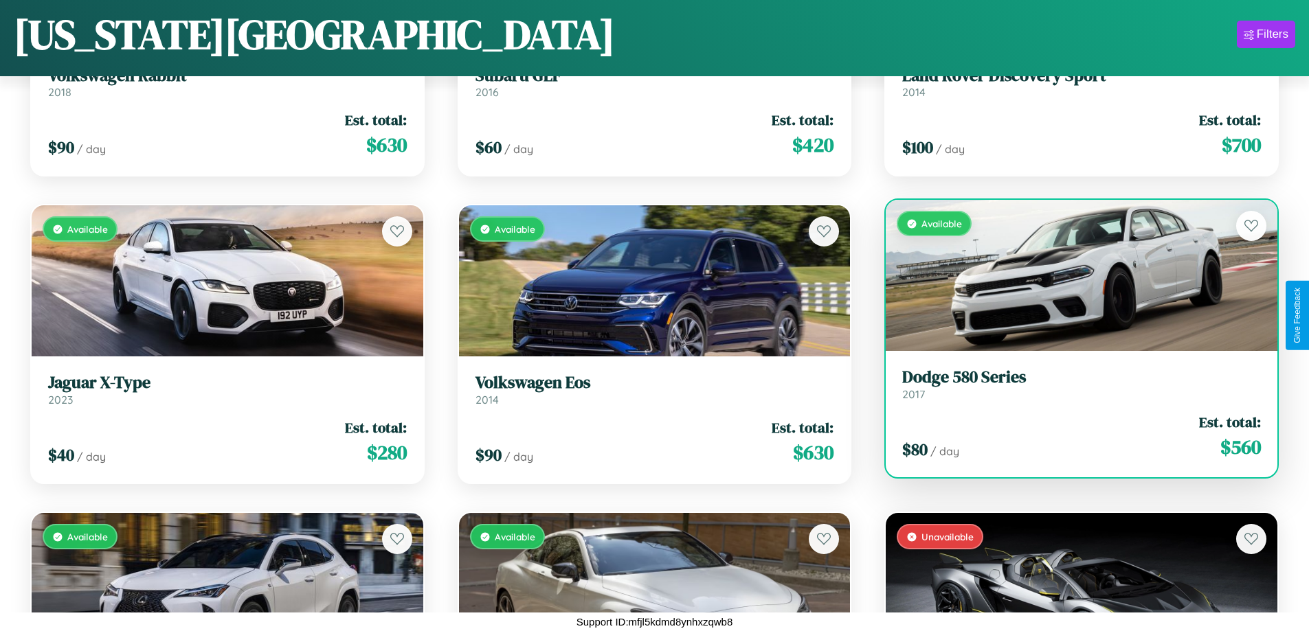
click at [1072, 389] on link "Dodge 580 Series 2017" at bounding box center [1081, 384] width 359 height 34
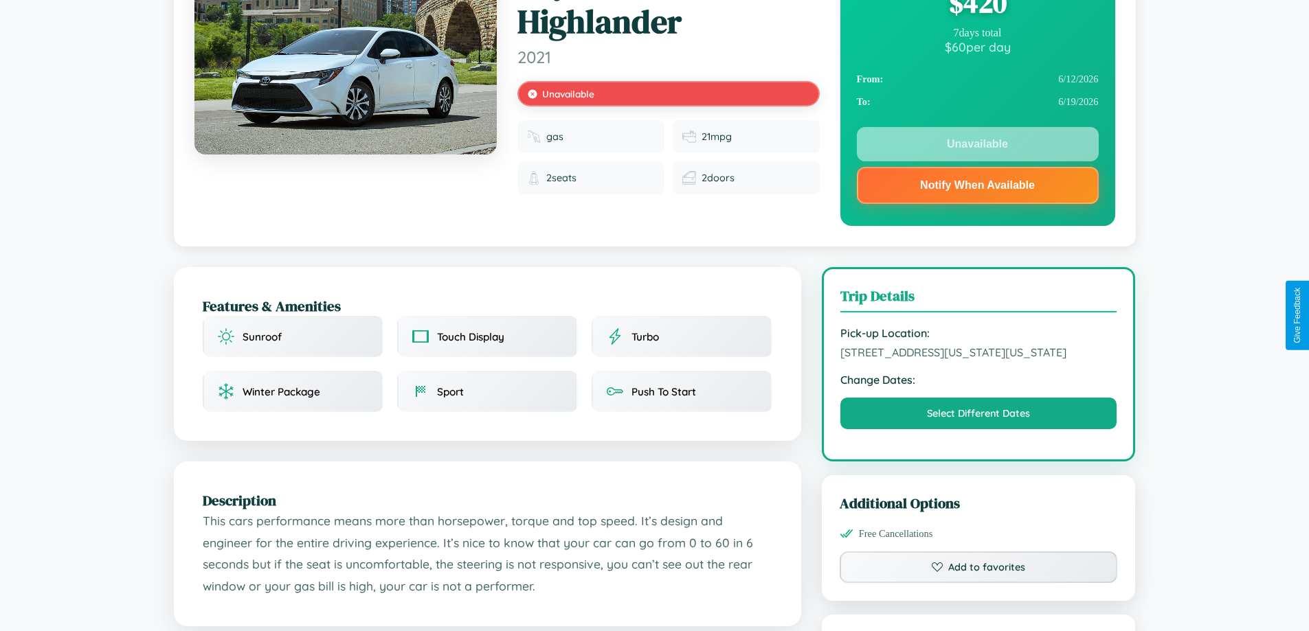
scroll to position [191, 0]
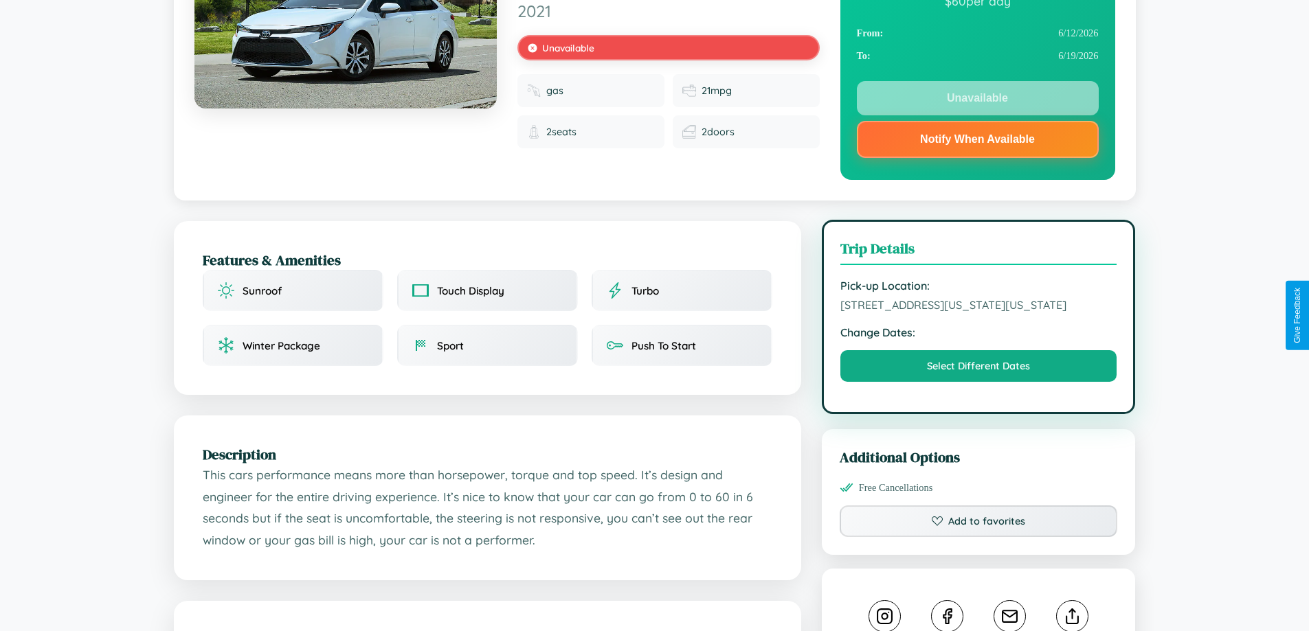
click at [978, 312] on span "[STREET_ADDRESS][US_STATE][US_STATE]" at bounding box center [978, 305] width 277 height 14
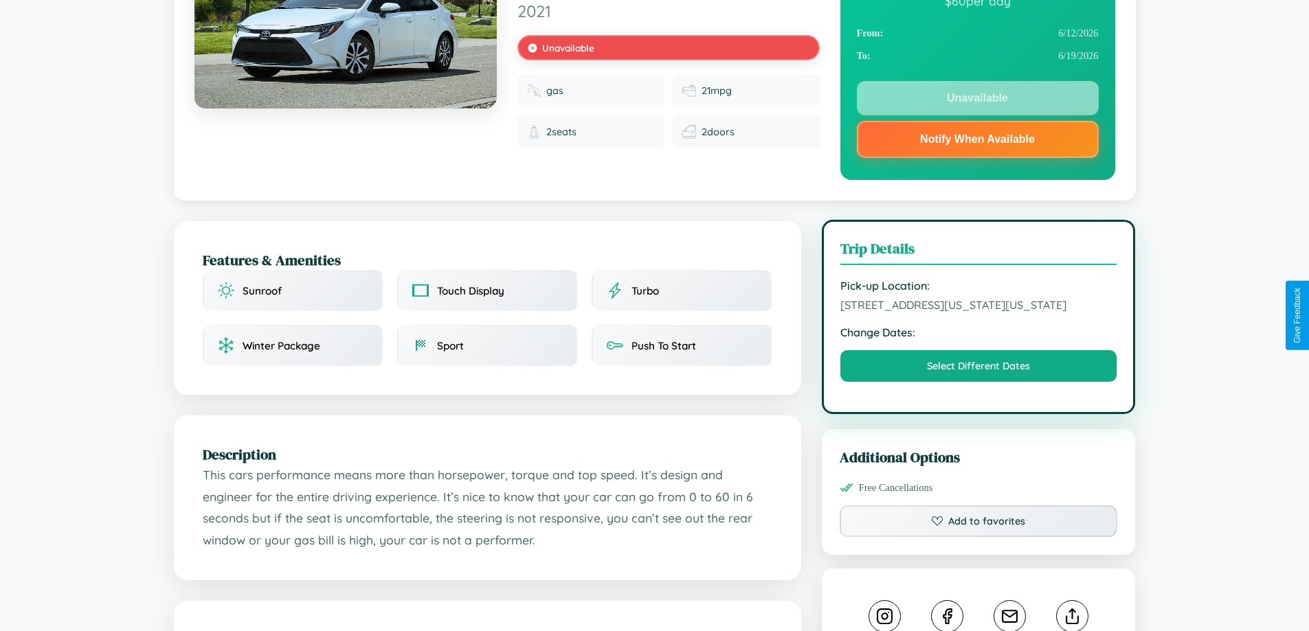
click at [978, 312] on span "[STREET_ADDRESS][US_STATE][US_STATE]" at bounding box center [978, 305] width 277 height 14
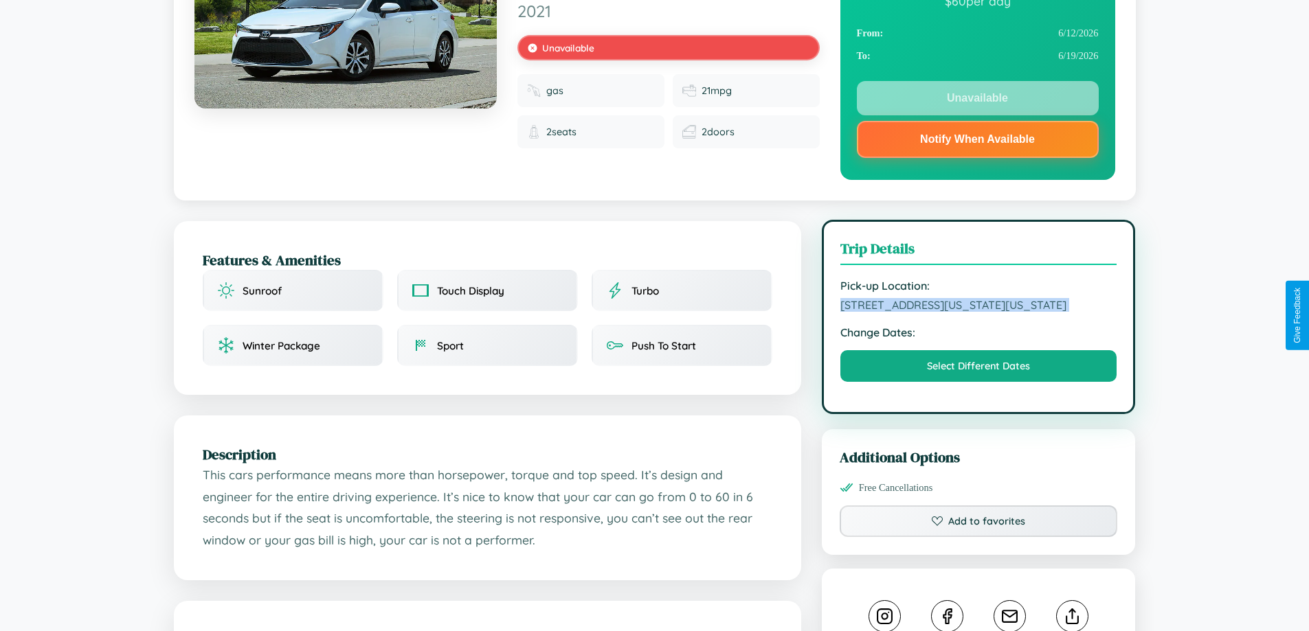
click at [978, 312] on span "[STREET_ADDRESS][US_STATE][US_STATE]" at bounding box center [978, 305] width 277 height 14
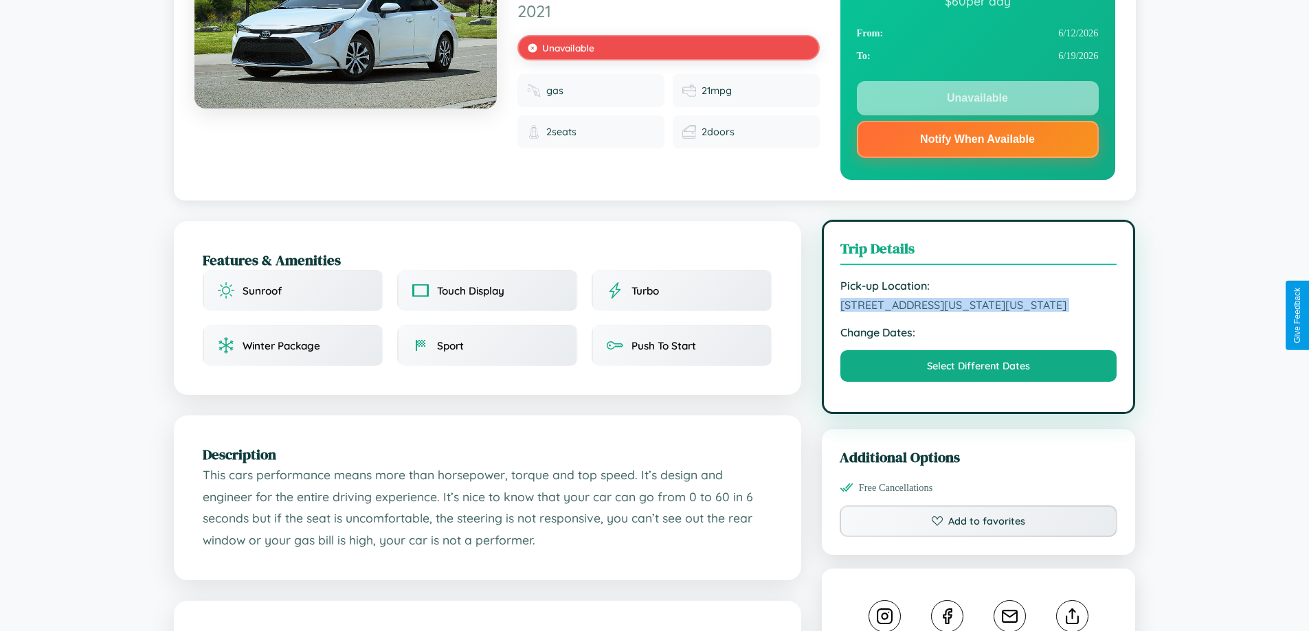
click at [978, 312] on span "[STREET_ADDRESS][US_STATE][US_STATE]" at bounding box center [978, 305] width 277 height 14
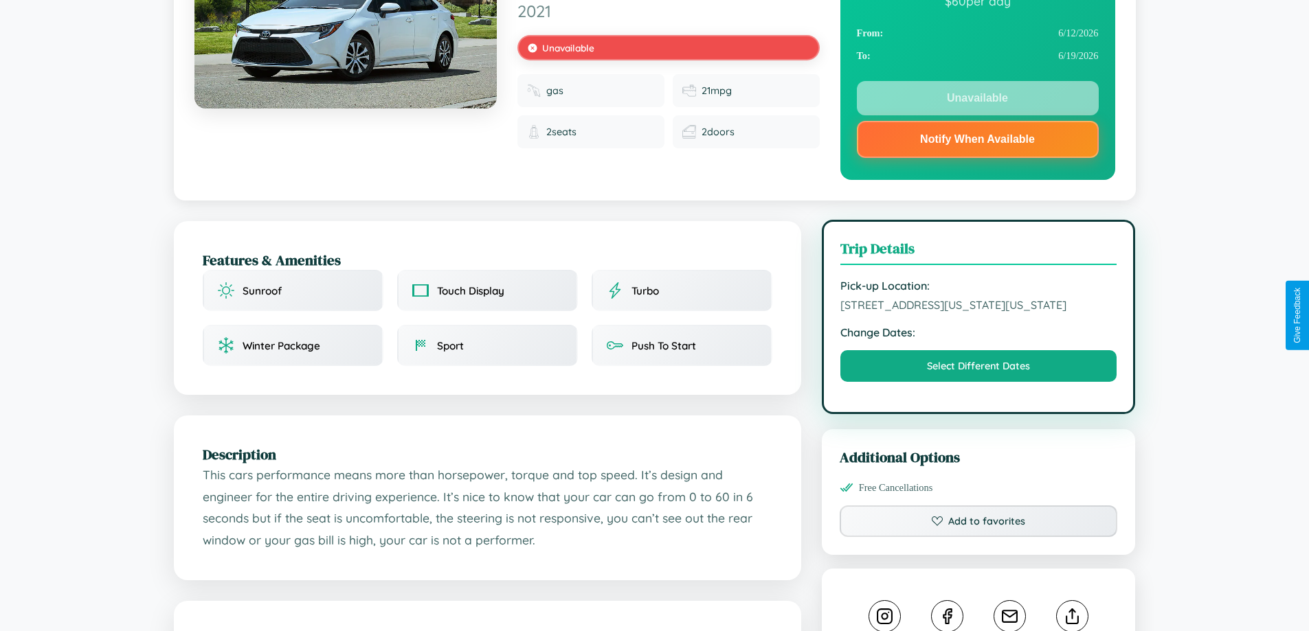
click at [978, 312] on span "[STREET_ADDRESS][US_STATE][US_STATE]" at bounding box center [978, 305] width 277 height 14
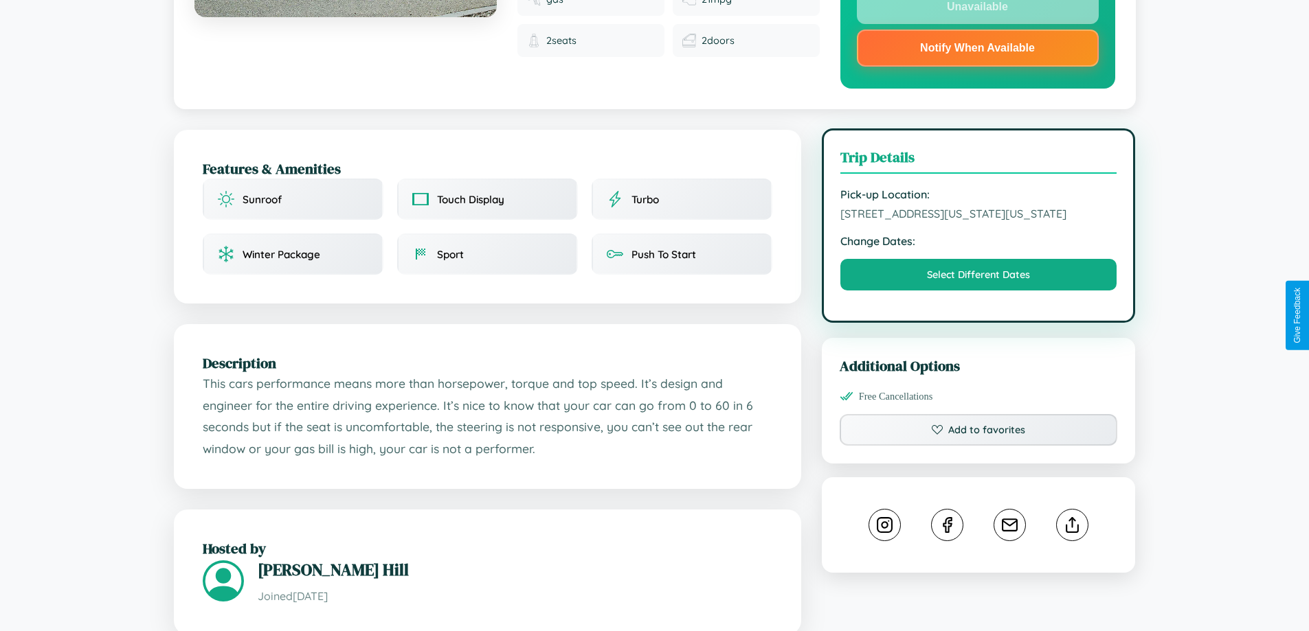
scroll to position [508, 0]
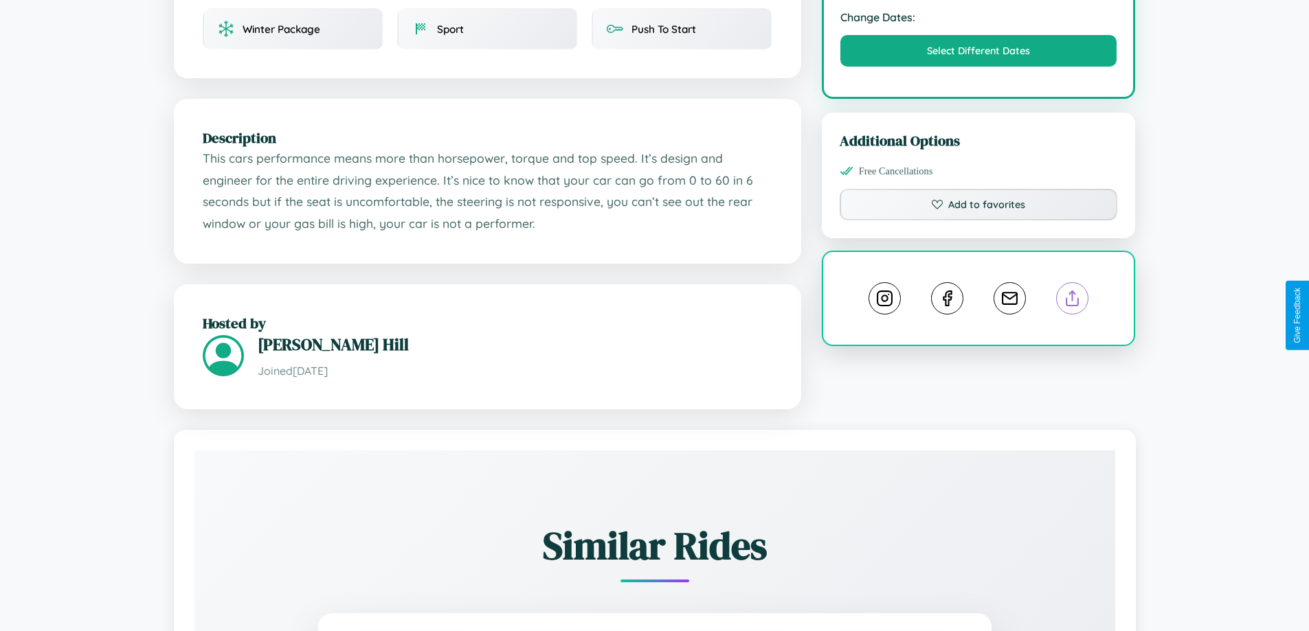
click at [1072, 301] on line at bounding box center [1072, 296] width 0 height 10
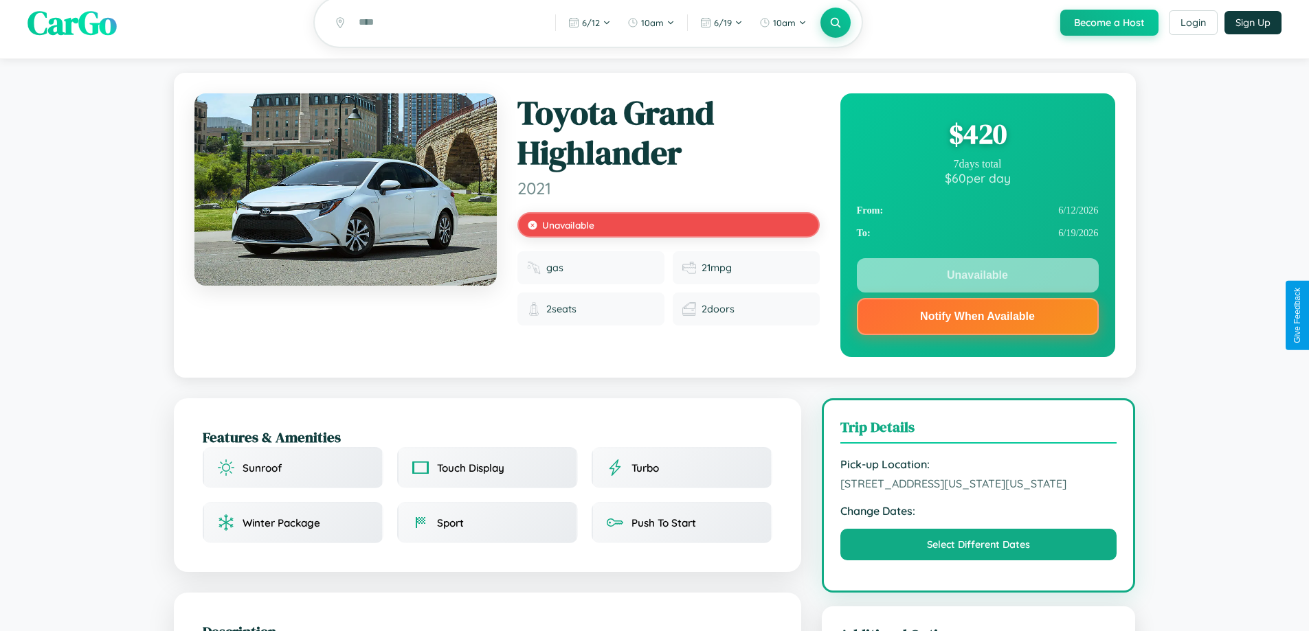
scroll to position [0, 0]
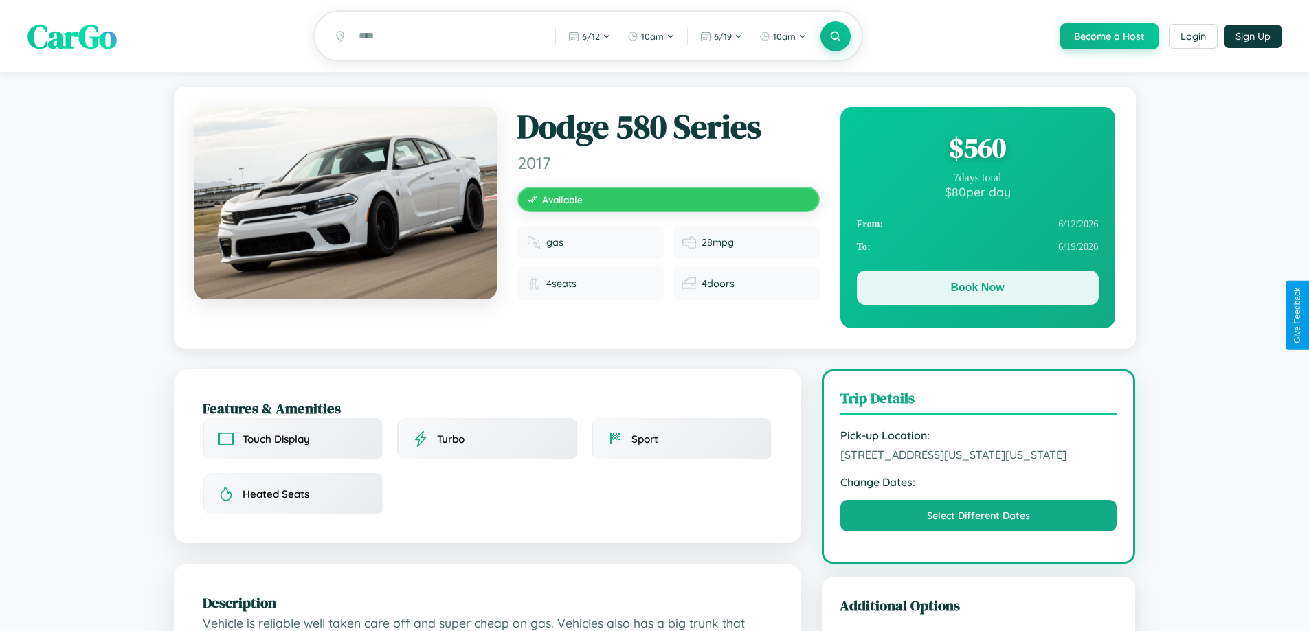
click at [977, 291] on button "Book Now" at bounding box center [978, 288] width 242 height 34
